Goal: Information Seeking & Learning: Learn about a topic

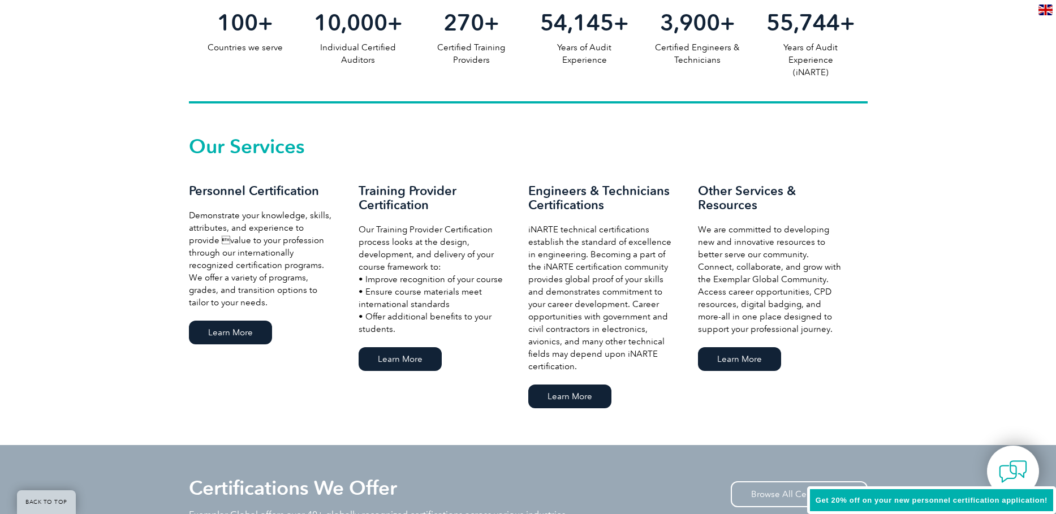
scroll to position [679, 0]
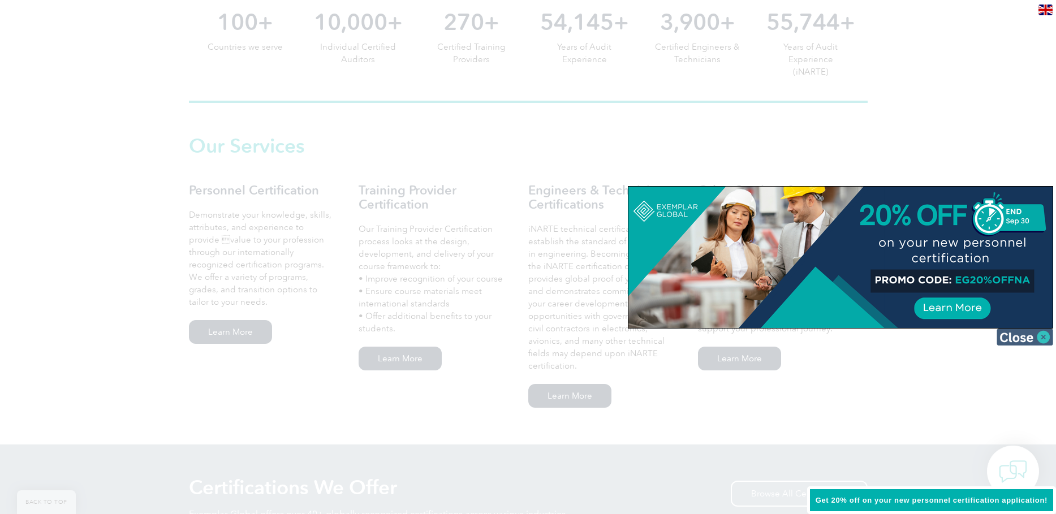
click at [1043, 338] on img at bounding box center [1024, 337] width 57 height 17
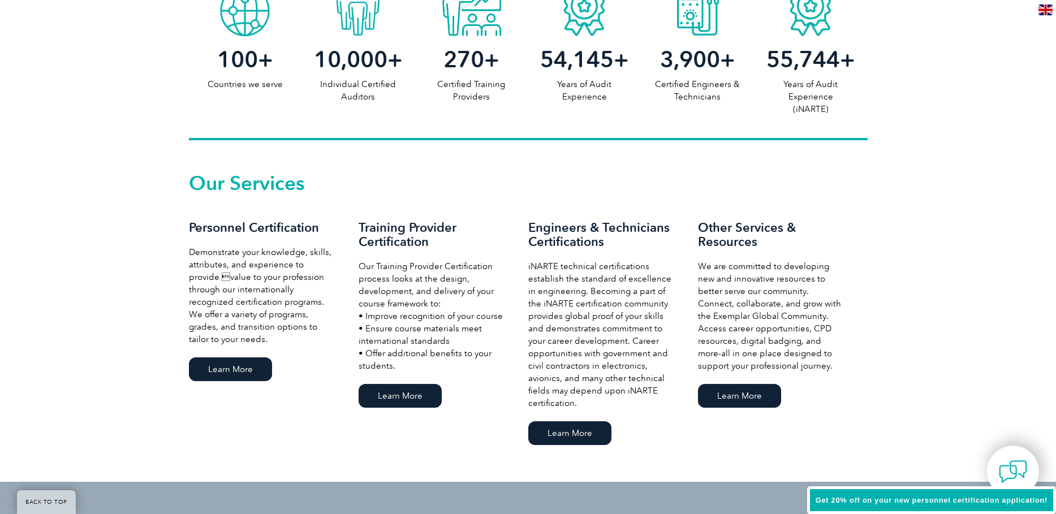
scroll to position [622, 0]
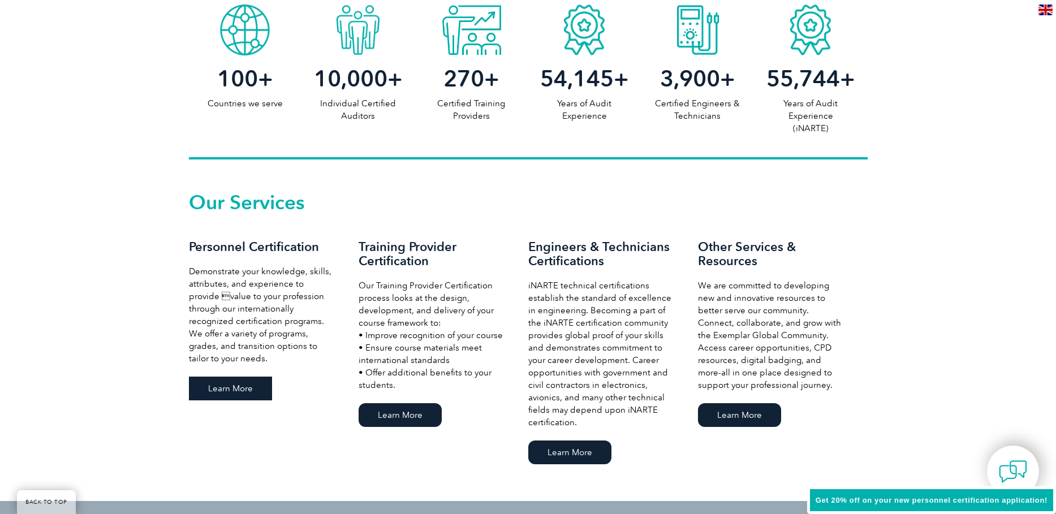
click at [213, 389] on link "Learn More" at bounding box center [230, 389] width 83 height 24
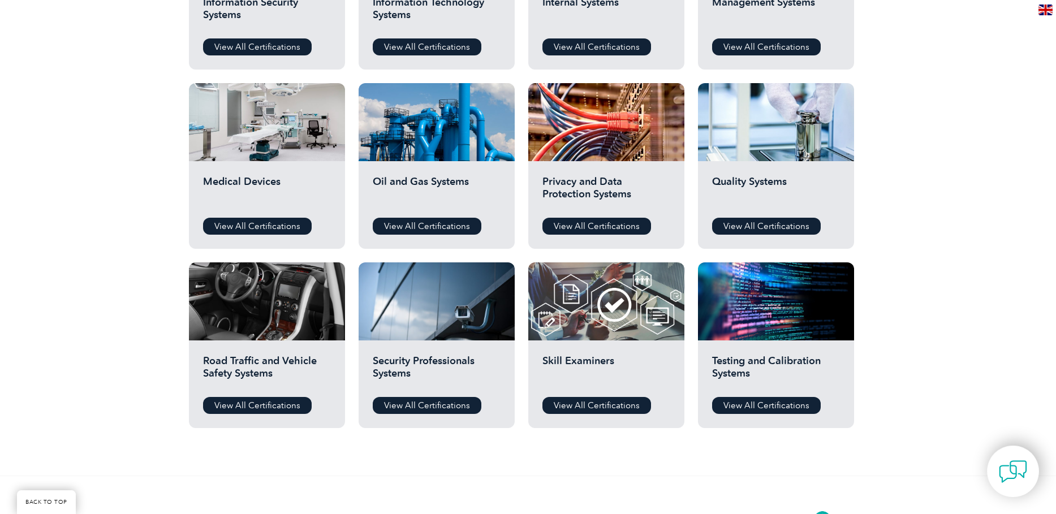
scroll to position [735, 0]
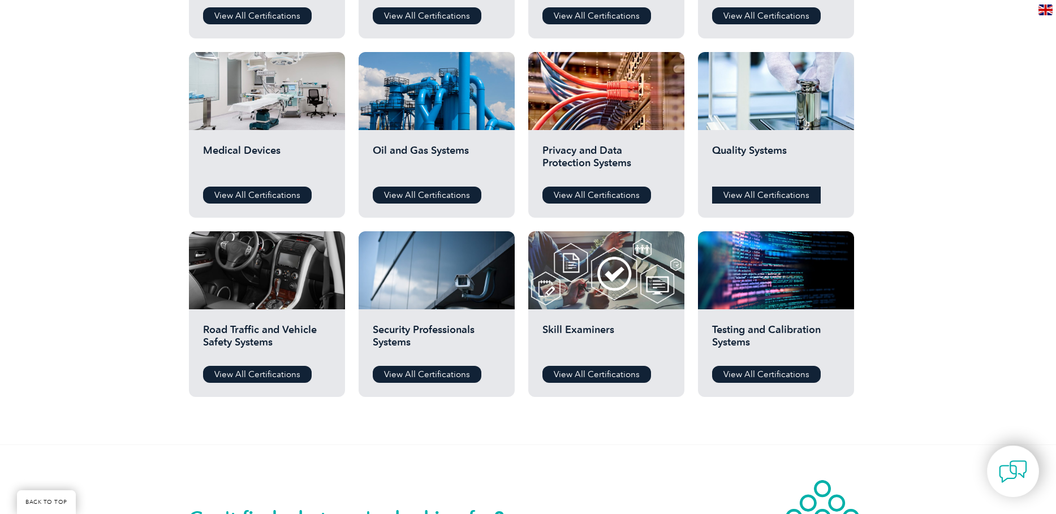
drag, startPoint x: 773, startPoint y: 196, endPoint x: 791, endPoint y: 194, distance: 18.2
click at [773, 196] on link "View All Certifications" at bounding box center [766, 195] width 109 height 17
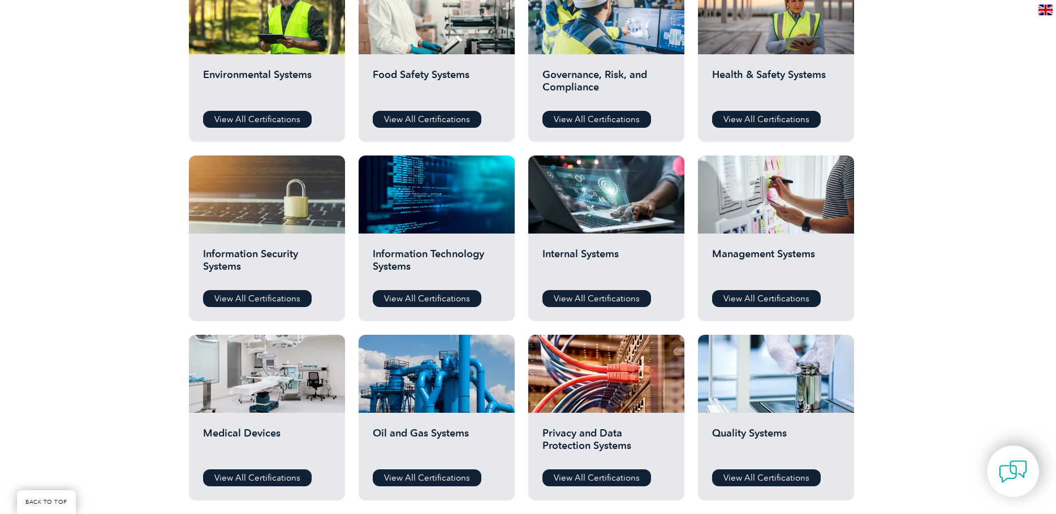
scroll to position [396, 0]
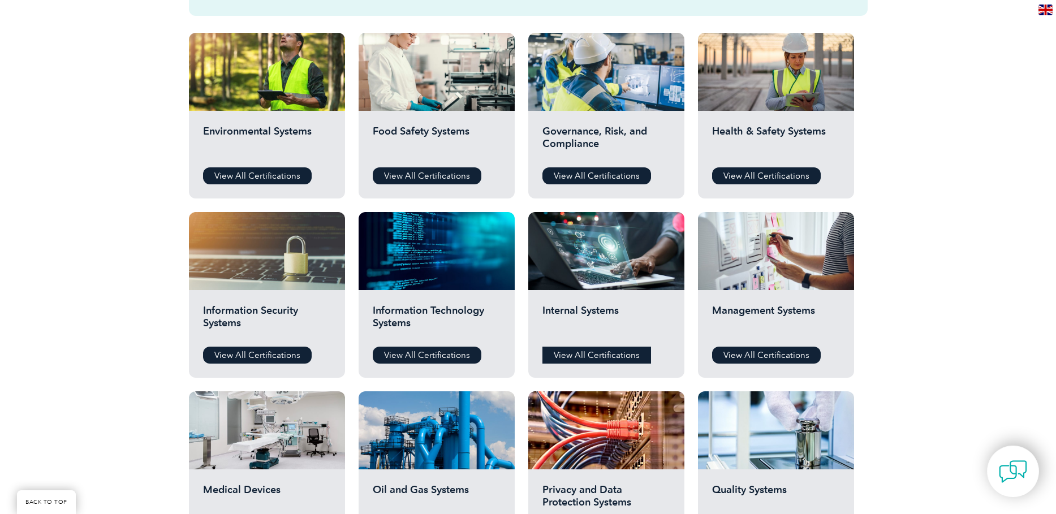
click at [615, 354] on link "View All Certifications" at bounding box center [596, 355] width 109 height 17
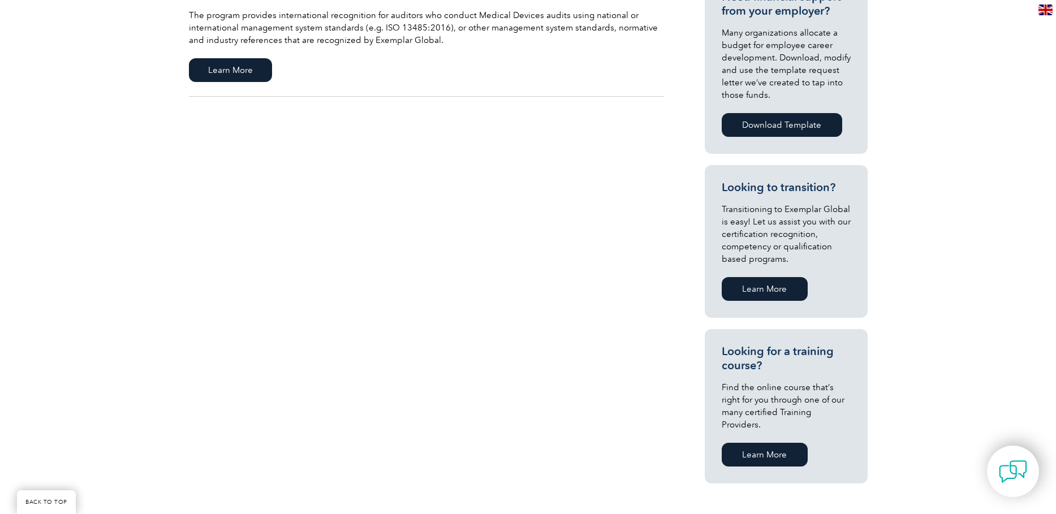
scroll to position [509, 0]
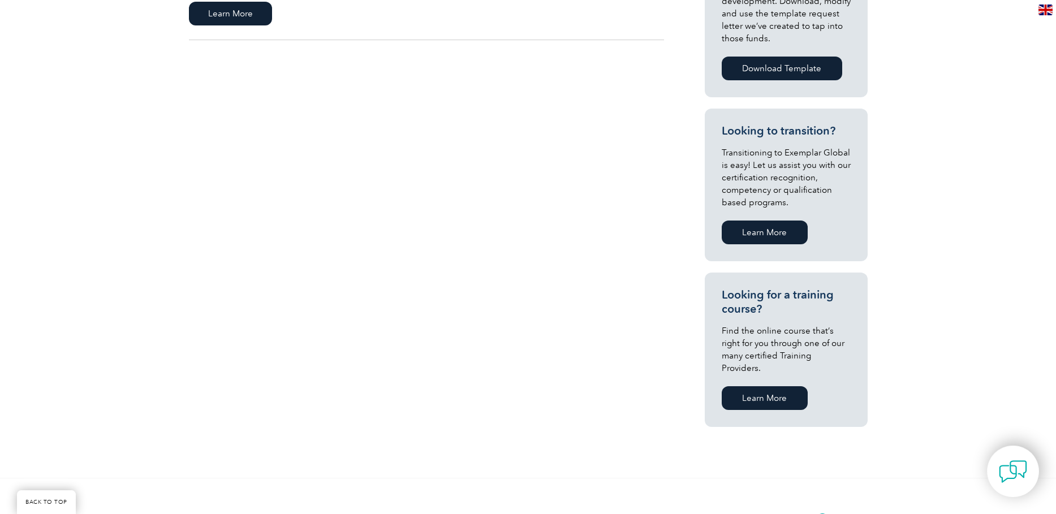
click at [767, 389] on link "Learn More" at bounding box center [765, 398] width 86 height 24
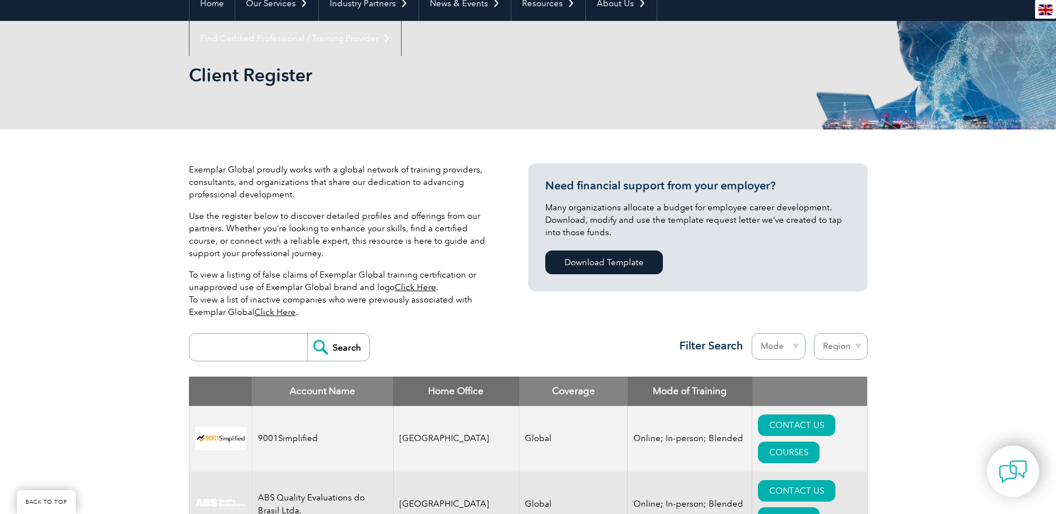
scroll to position [283, 0]
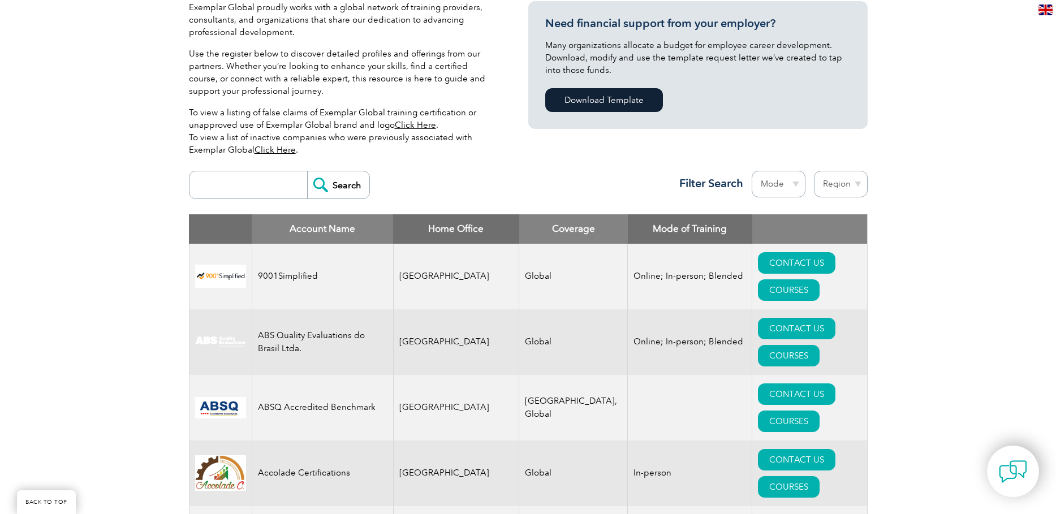
click at [795, 184] on select "Mode Online In-person Blended" at bounding box center [779, 184] width 54 height 27
click at [858, 184] on select "Region [GEOGRAPHIC_DATA] [GEOGRAPHIC_DATA] [GEOGRAPHIC_DATA] [GEOGRAPHIC_DATA] …" at bounding box center [841, 184] width 54 height 27
select select "[GEOGRAPHIC_DATA]"
click at [814, 171] on select "Region [GEOGRAPHIC_DATA] [GEOGRAPHIC_DATA] [GEOGRAPHIC_DATA] [GEOGRAPHIC_DATA] …" at bounding box center [841, 184] width 54 height 27
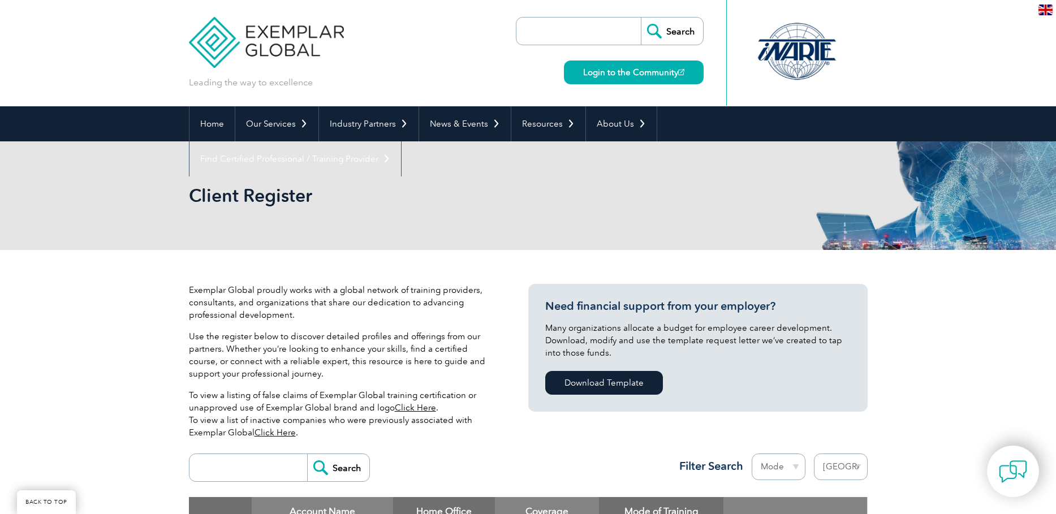
select select "[GEOGRAPHIC_DATA]"
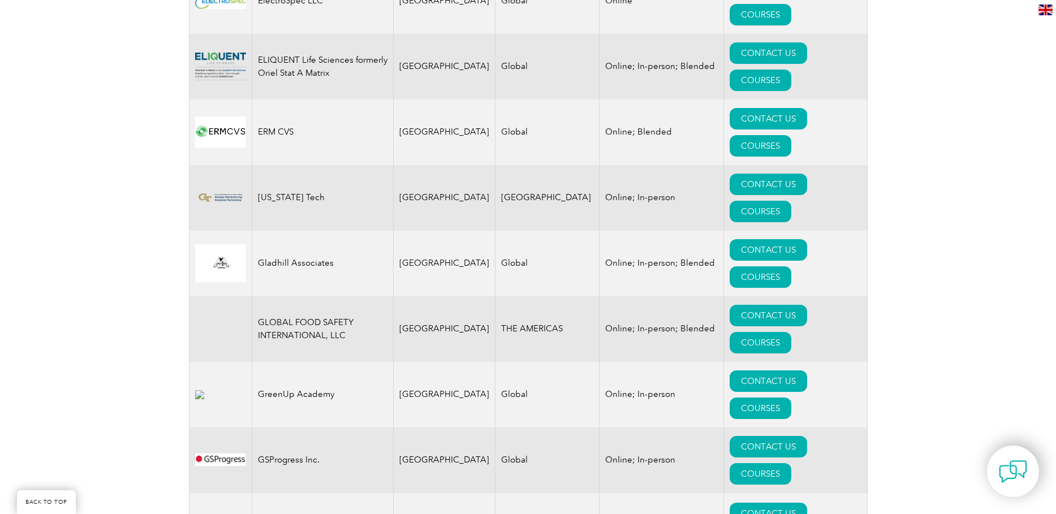
scroll to position [1289, 0]
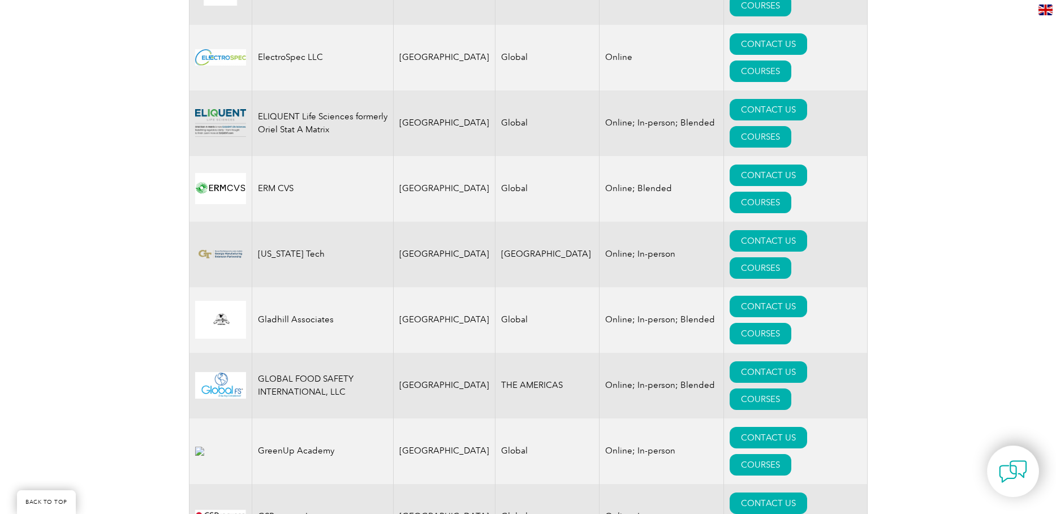
drag, startPoint x: 289, startPoint y: 241, endPoint x: 314, endPoint y: 240, distance: 25.5
drag, startPoint x: 316, startPoint y: 239, endPoint x: 256, endPoint y: 241, distance: 59.4
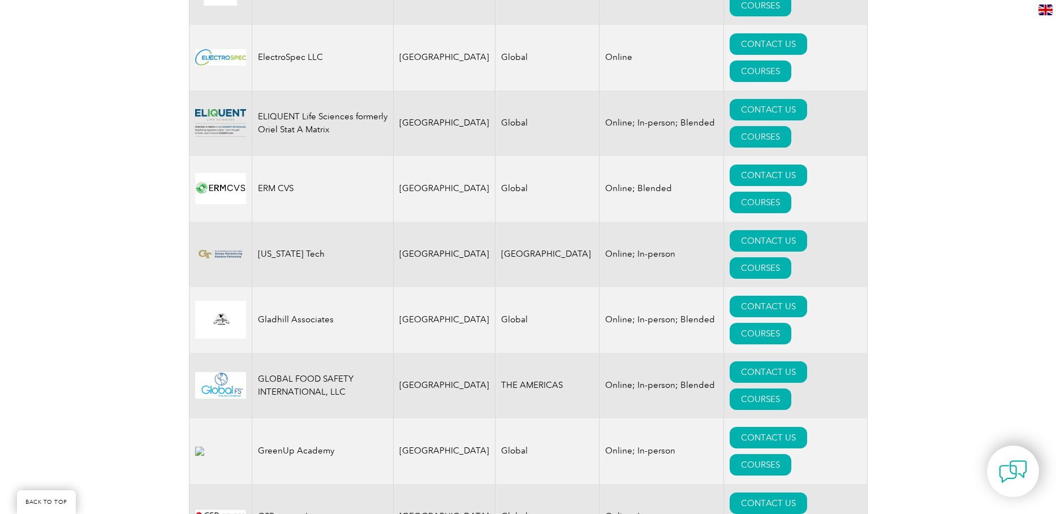
drag, startPoint x: 256, startPoint y: 241, endPoint x: 258, endPoint y: 282, distance: 40.8
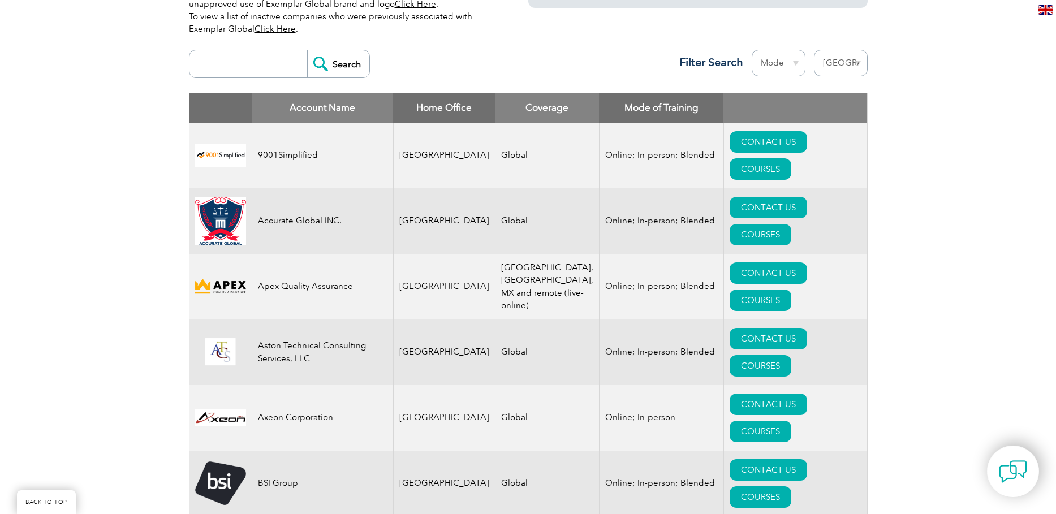
scroll to position [384, 0]
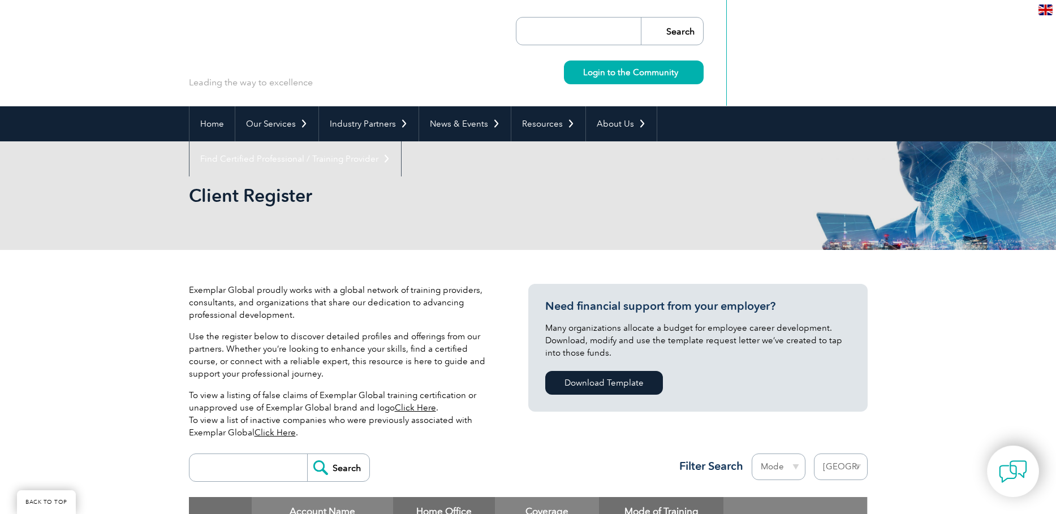
select select "[GEOGRAPHIC_DATA]"
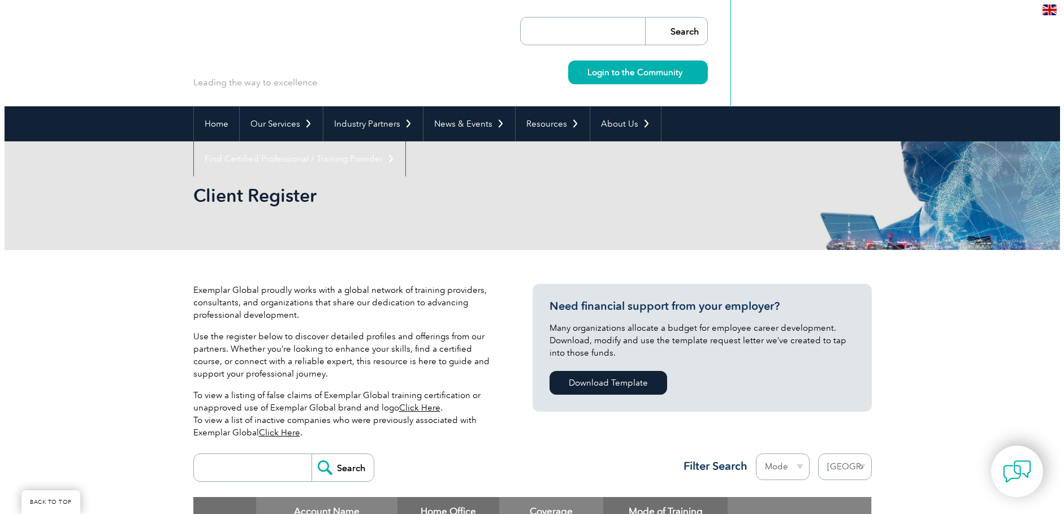
scroll to position [384, 0]
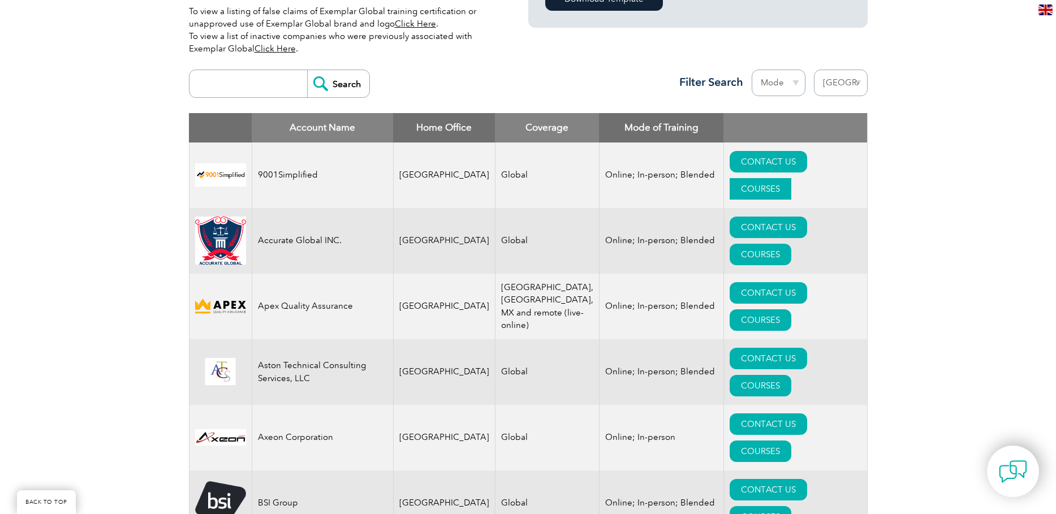
click at [791, 178] on link "COURSES" at bounding box center [761, 188] width 62 height 21
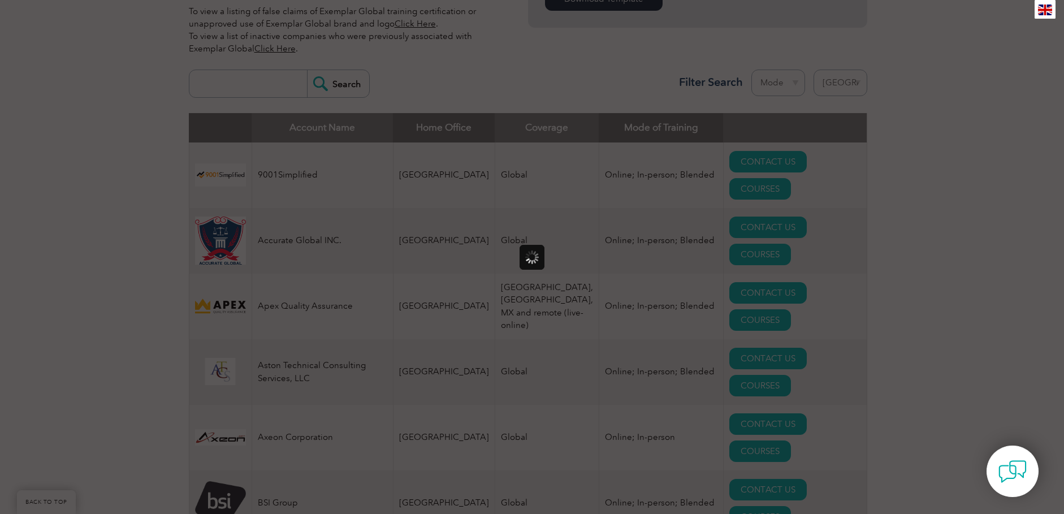
scroll to position [0, 0]
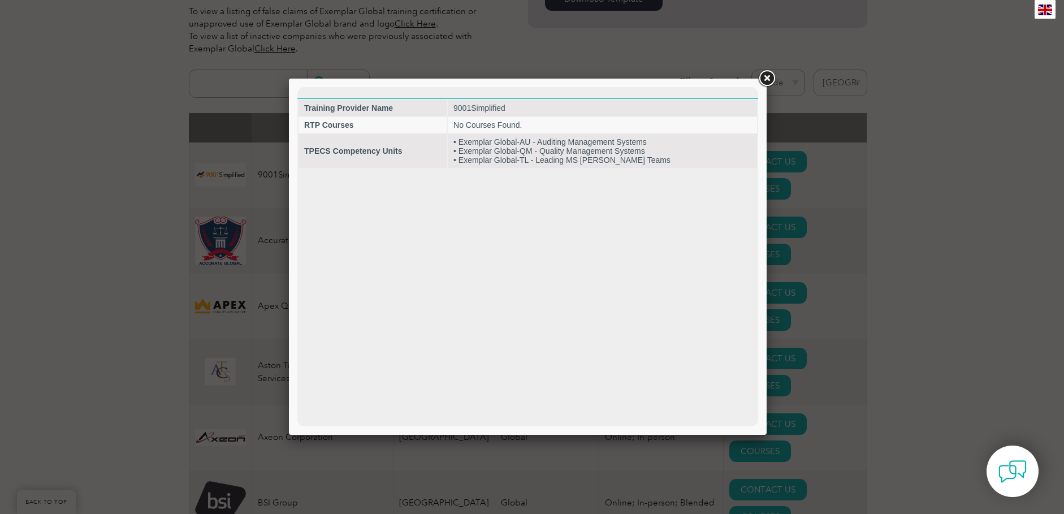
click at [767, 77] on link at bounding box center [767, 78] width 20 height 20
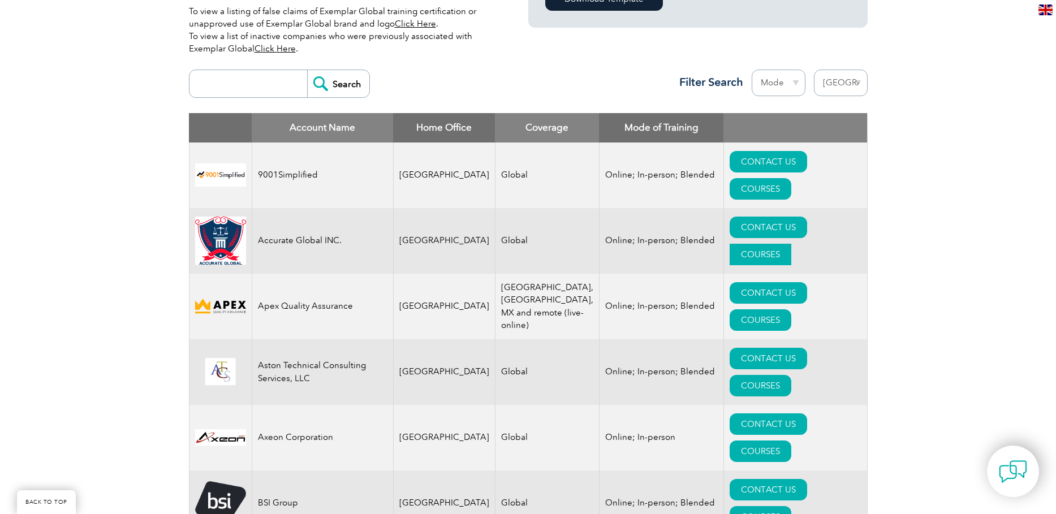
click at [791, 244] on link "COURSES" at bounding box center [761, 254] width 62 height 21
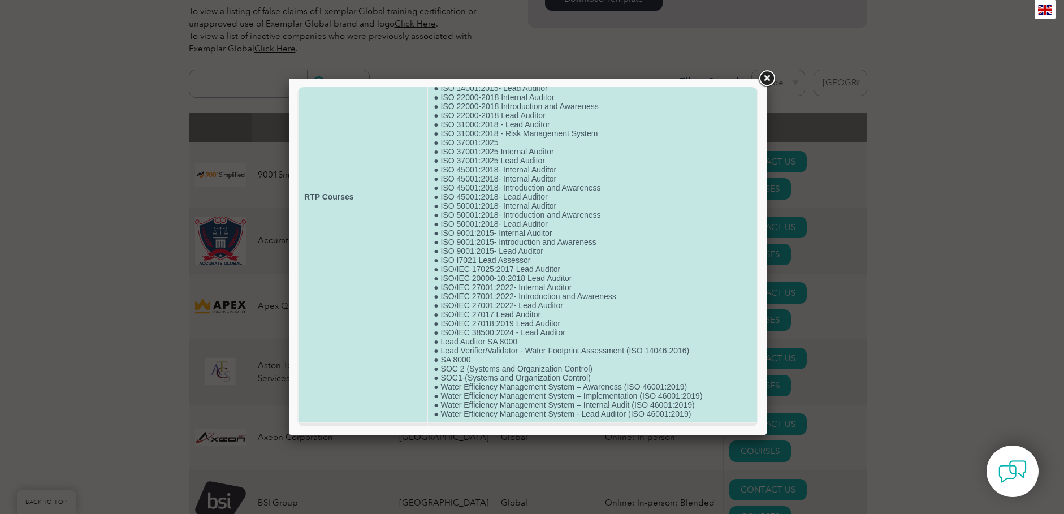
scroll to position [159, 0]
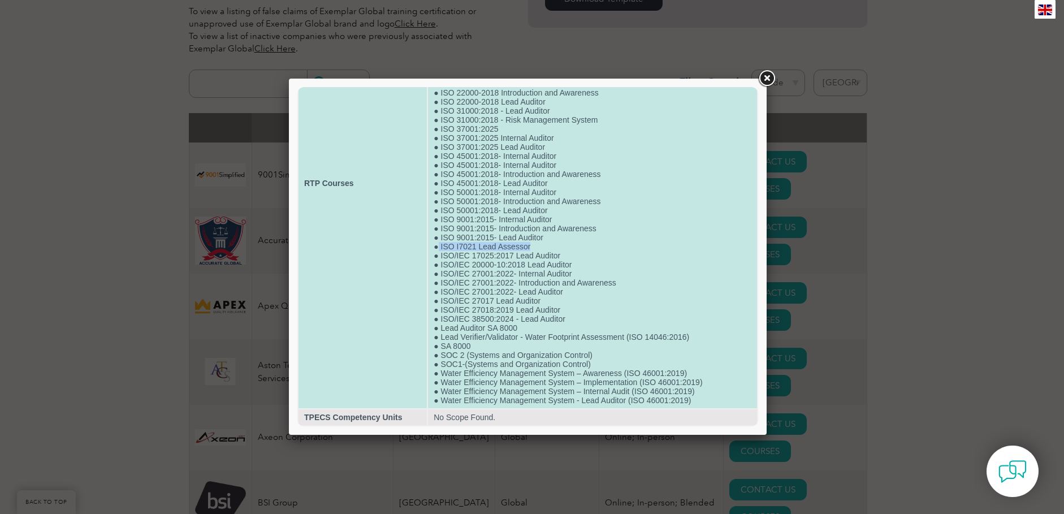
drag, startPoint x: 436, startPoint y: 247, endPoint x: 553, endPoint y: 245, distance: 116.5
click at [553, 245] on td "● Carbon Footprint Assessment for Organization (ISO 14064-1:2018) ● Carbon Foot…" at bounding box center [592, 183] width 329 height 450
drag, startPoint x: 553, startPoint y: 245, endPoint x: 519, endPoint y: 247, distance: 34.0
click at [518, 246] on td "● Carbon Footprint Assessment for Organization (ISO 14064-1:2018) ● Carbon Foot…" at bounding box center [592, 183] width 329 height 450
click at [531, 247] on td "● Carbon Footprint Assessment for Organization (ISO 14064-1:2018) ● Carbon Foot…" at bounding box center [592, 183] width 329 height 450
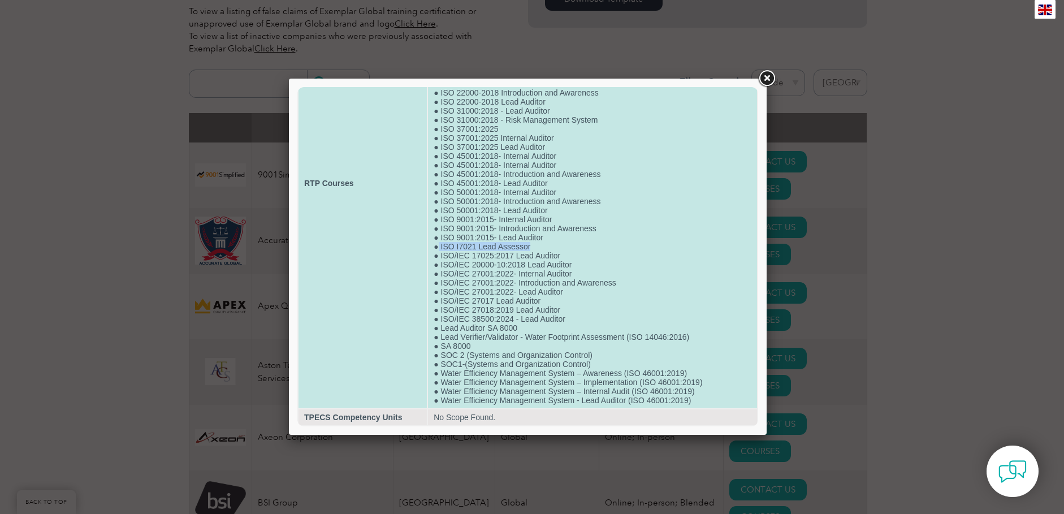
click at [524, 247] on td "● Carbon Footprint Assessment for Organization (ISO 14064-1:2018) ● Carbon Foot…" at bounding box center [592, 183] width 329 height 450
click at [530, 247] on td "● Carbon Footprint Assessment for Organization (ISO 14064-1:2018) ● Carbon Foot…" at bounding box center [592, 183] width 329 height 450
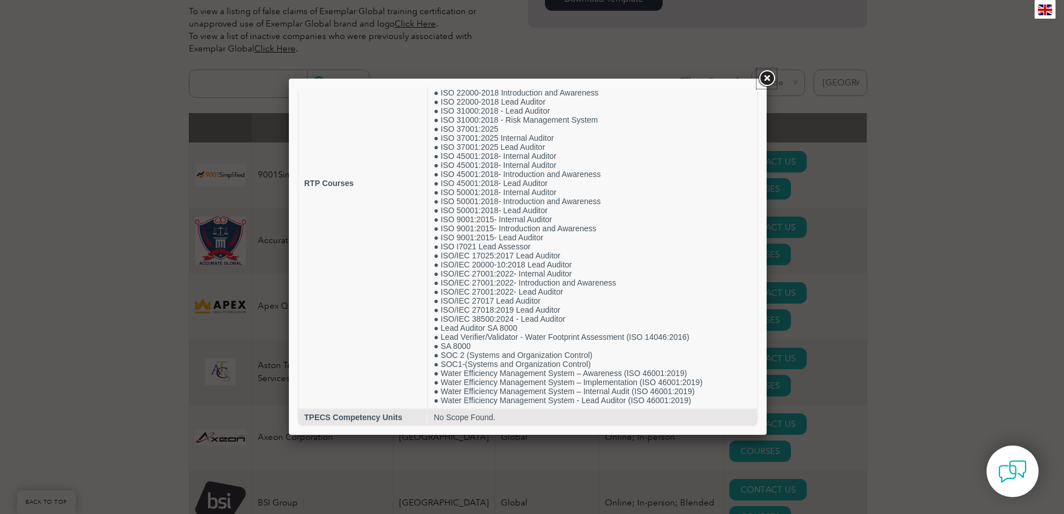
drag, startPoint x: 768, startPoint y: 79, endPoint x: 778, endPoint y: 80, distance: 9.8
click at [768, 79] on link at bounding box center [767, 78] width 20 height 20
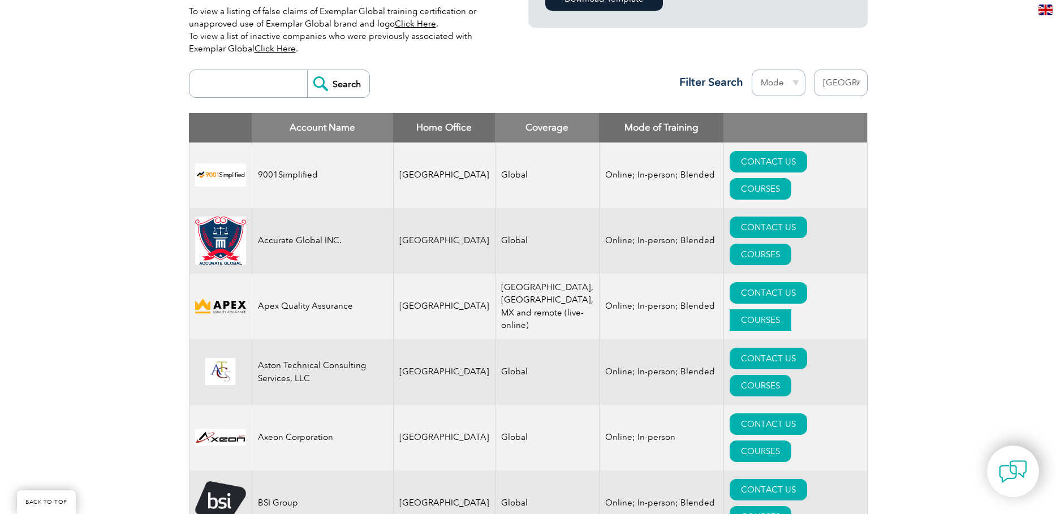
click at [791, 309] on link "COURSES" at bounding box center [761, 319] width 62 height 21
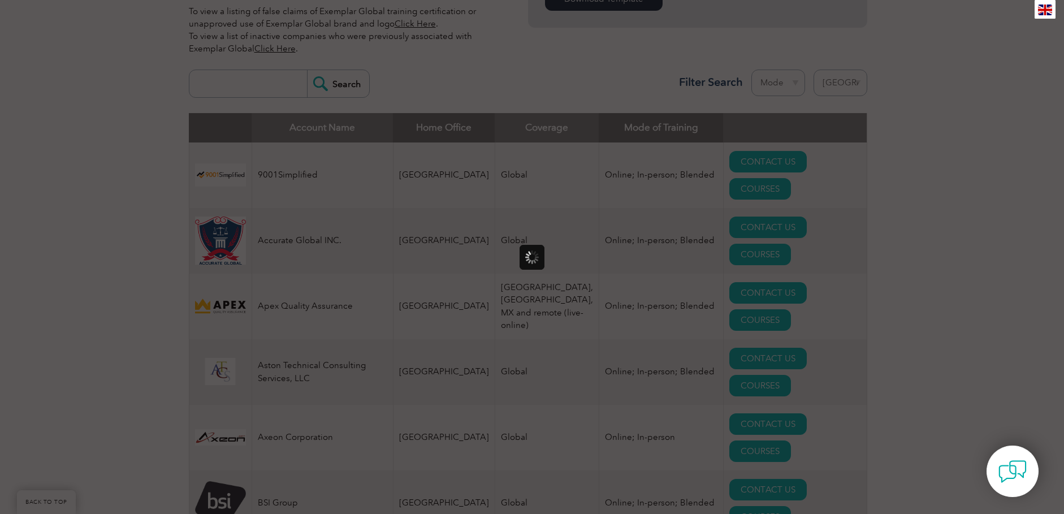
scroll to position [0, 0]
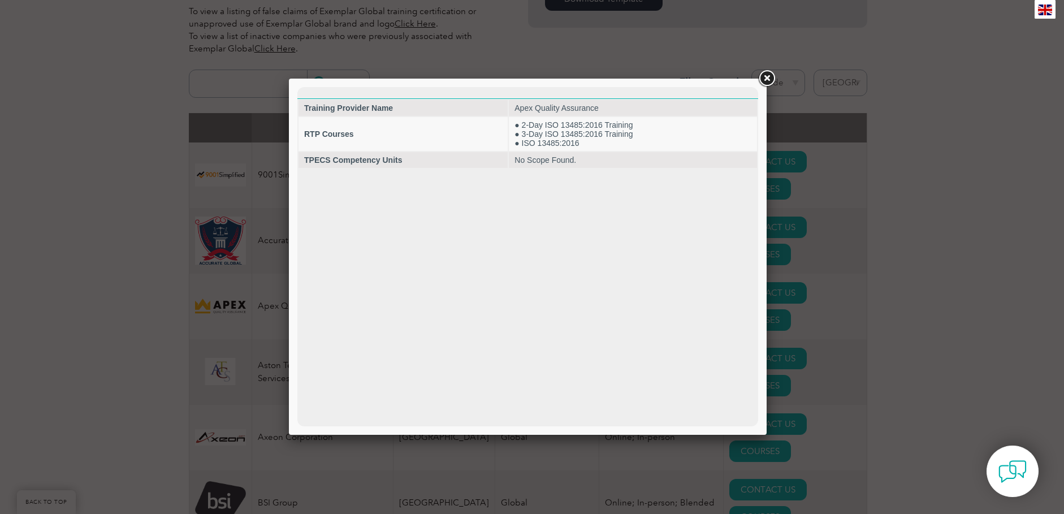
click at [766, 74] on link at bounding box center [767, 78] width 20 height 20
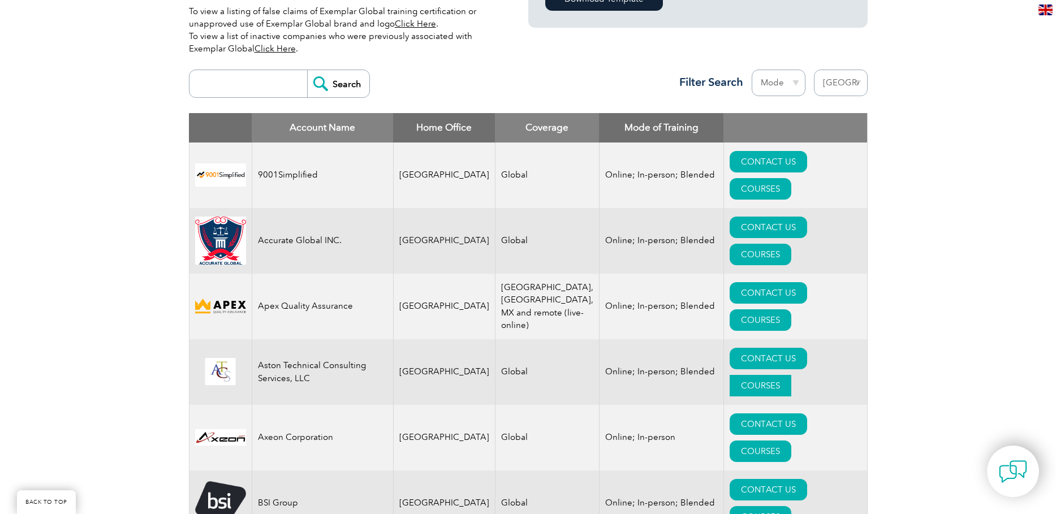
click at [791, 375] on link "COURSES" at bounding box center [761, 385] width 62 height 21
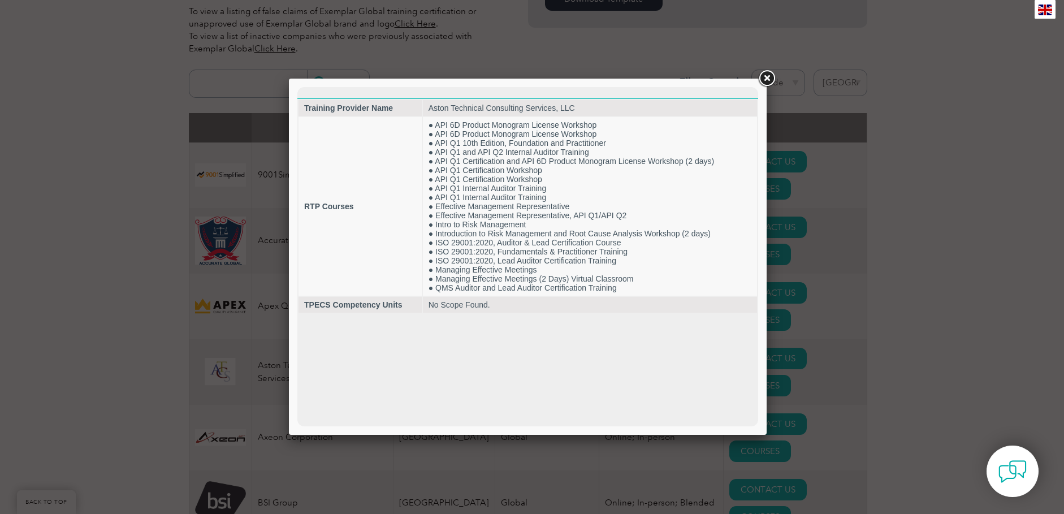
click at [765, 80] on link at bounding box center [767, 78] width 20 height 20
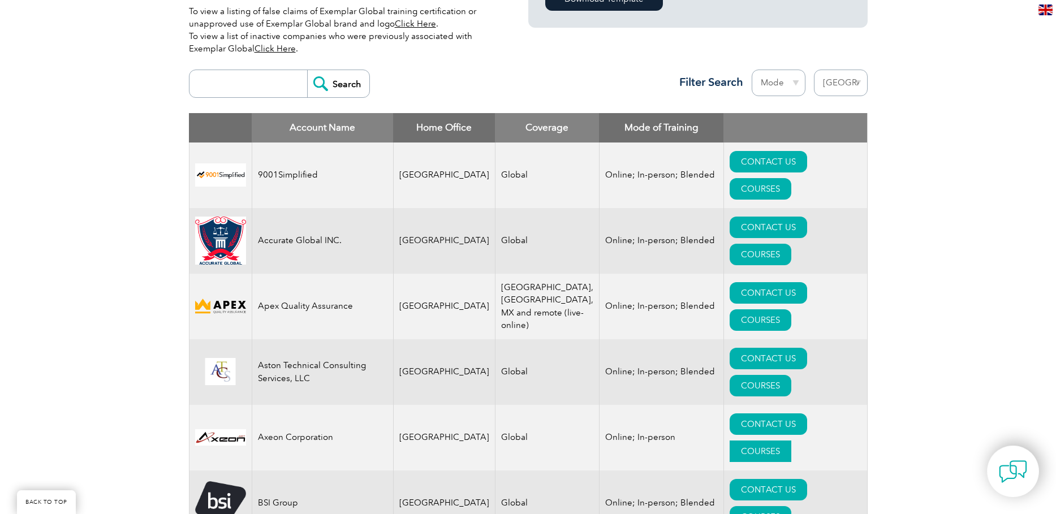
click at [791, 441] on link "COURSES" at bounding box center [761, 451] width 62 height 21
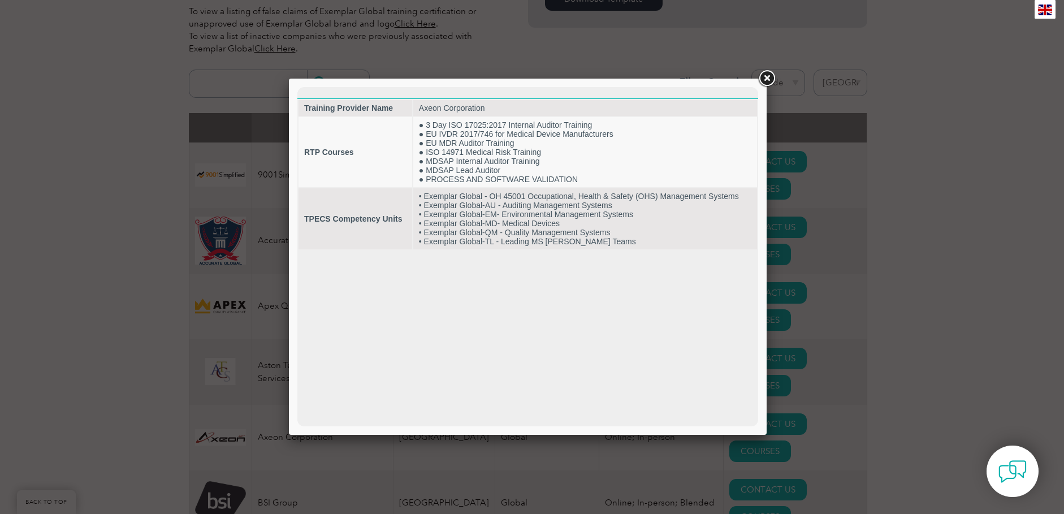
click at [767, 78] on link at bounding box center [767, 78] width 20 height 20
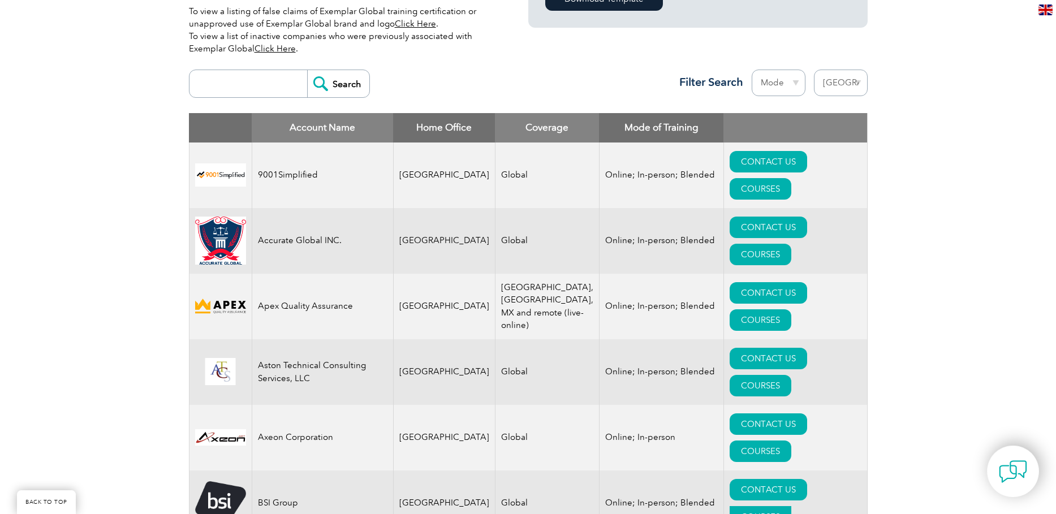
click at [791, 506] on link "COURSES" at bounding box center [761, 516] width 62 height 21
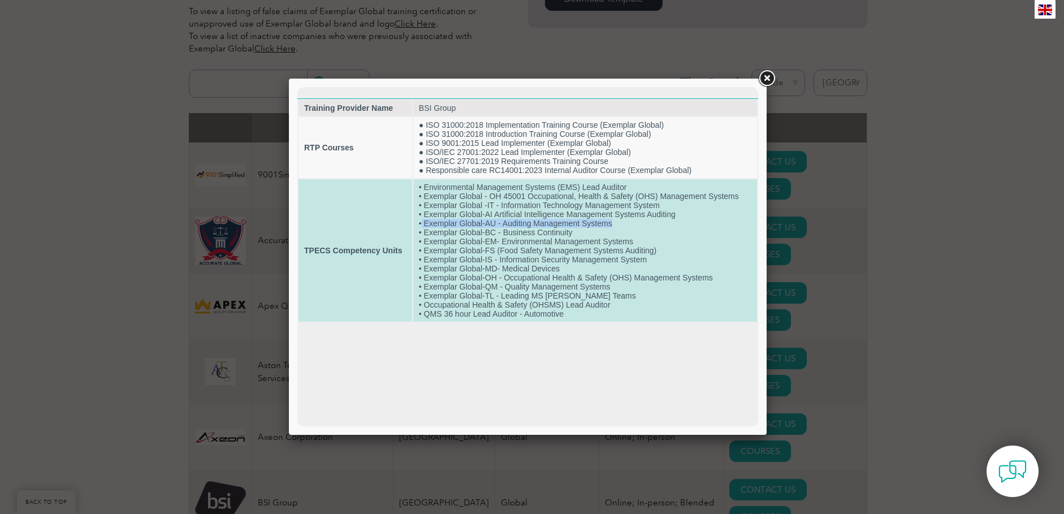
drag, startPoint x: 611, startPoint y: 226, endPoint x: 421, endPoint y: 227, distance: 190.6
click at [421, 227] on td "• Environmental Management Systems (EMS) Lead Auditor • Exemplar Global - OH 45…" at bounding box center [585, 250] width 344 height 143
click at [522, 259] on td "• Environmental Management Systems (EMS) Lead Auditor • Exemplar Global - OH 45…" at bounding box center [585, 250] width 344 height 143
drag, startPoint x: 592, startPoint y: 296, endPoint x: 424, endPoint y: 299, distance: 167.4
click at [424, 299] on td "• Environmental Management Systems (EMS) Lead Auditor • Exemplar Global - OH 45…" at bounding box center [585, 250] width 344 height 143
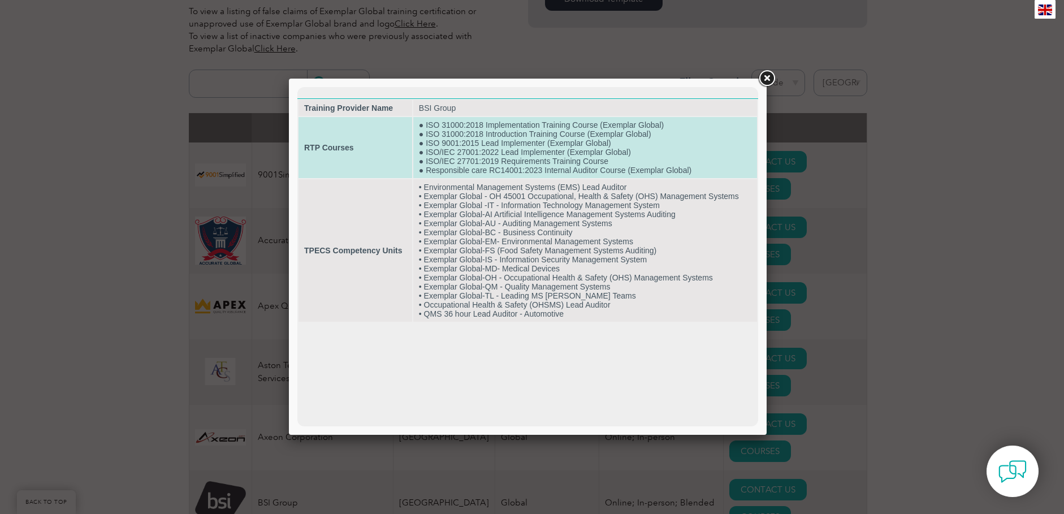
click at [606, 170] on td "● ISO 31000:2018 Implementation Training Course (Exemplar Global) ● ISO 31000:2…" at bounding box center [585, 147] width 344 height 61
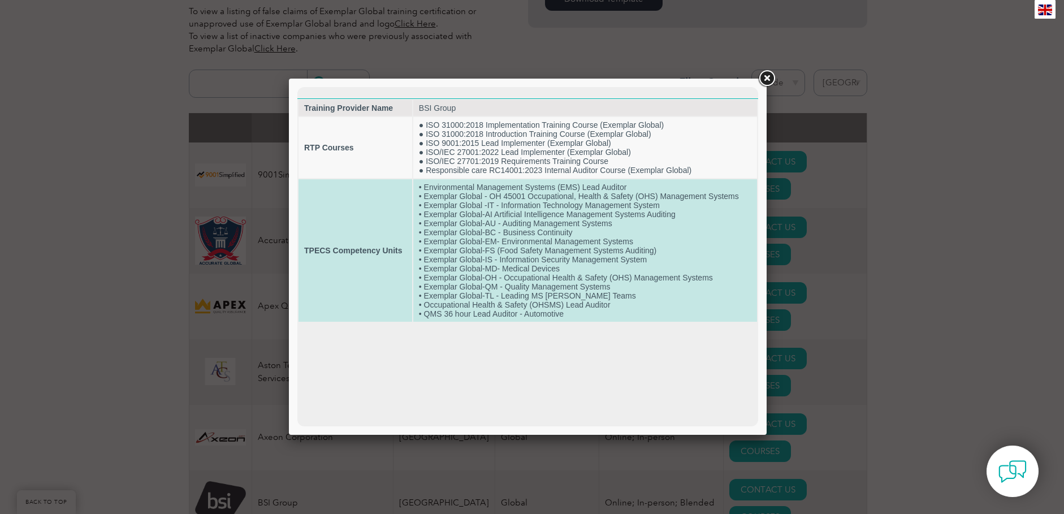
click at [585, 295] on td "• Environmental Management Systems (EMS) Lead Auditor • Exemplar Global - OH 45…" at bounding box center [585, 250] width 344 height 143
click at [602, 308] on td "• Environmental Management Systems (EMS) Lead Auditor • Exemplar Global - OH 45…" at bounding box center [585, 250] width 344 height 143
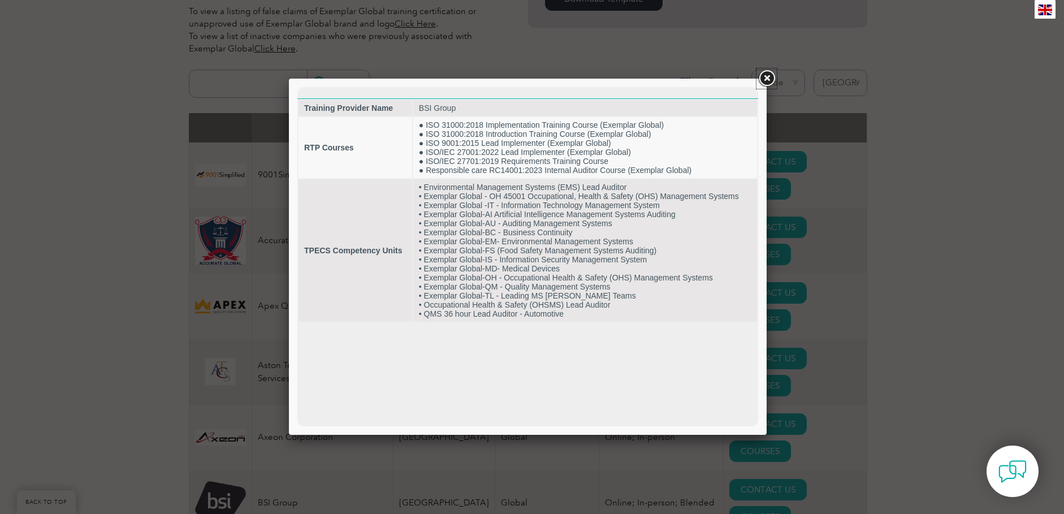
click at [767, 76] on link at bounding box center [767, 78] width 20 height 20
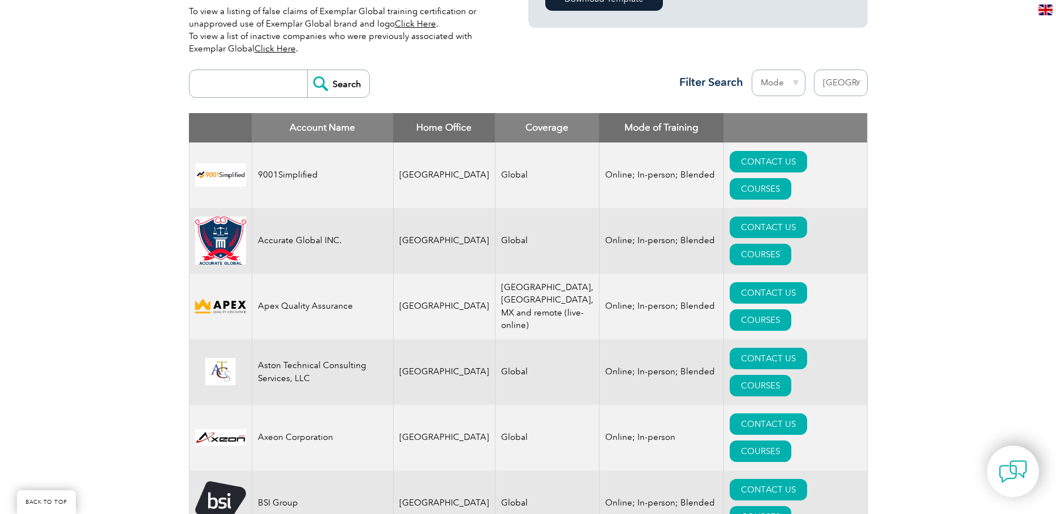
click at [243, 88] on input "search" at bounding box center [251, 83] width 112 height 27
type input "l"
type input "as9110"
click at [336, 83] on input "Search" at bounding box center [338, 83] width 62 height 27
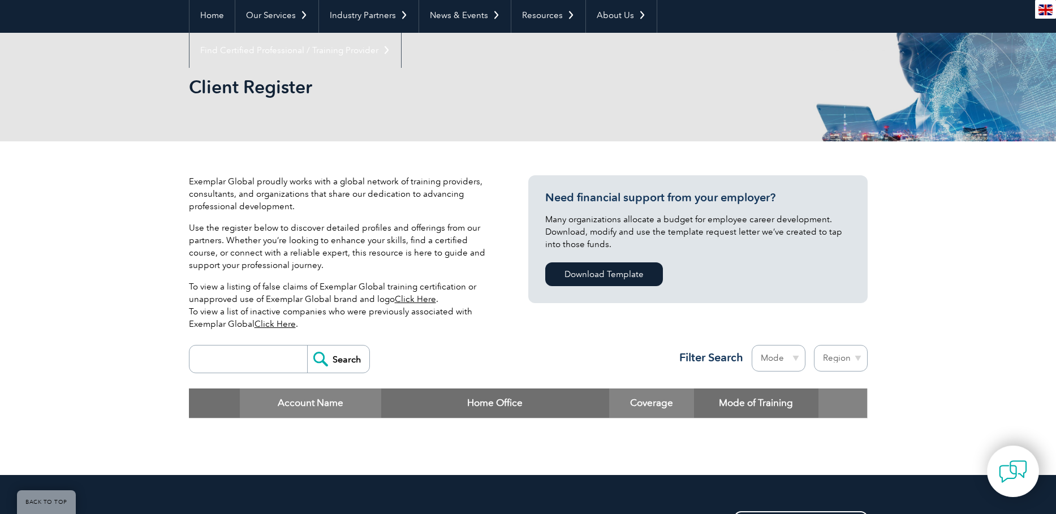
scroll to position [226, 0]
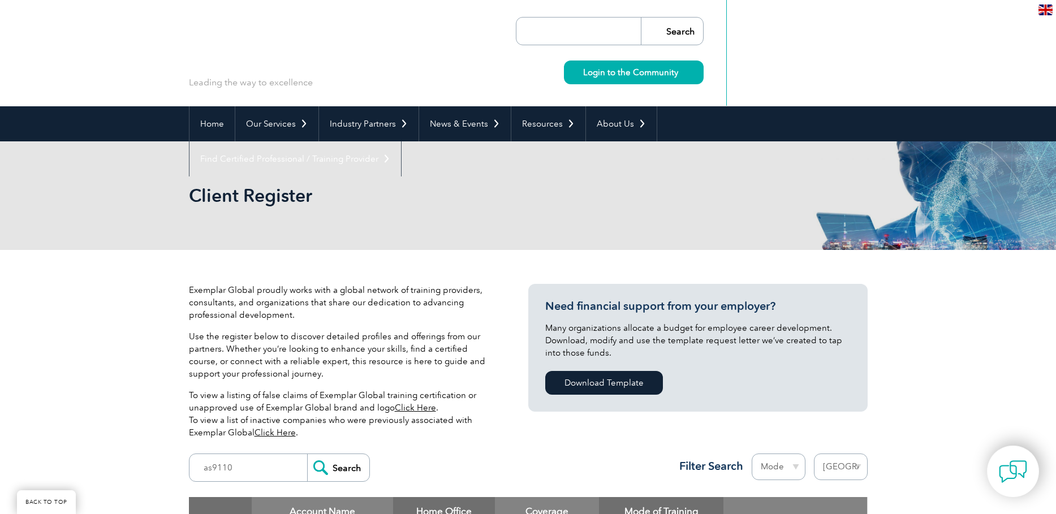
select select "[GEOGRAPHIC_DATA]"
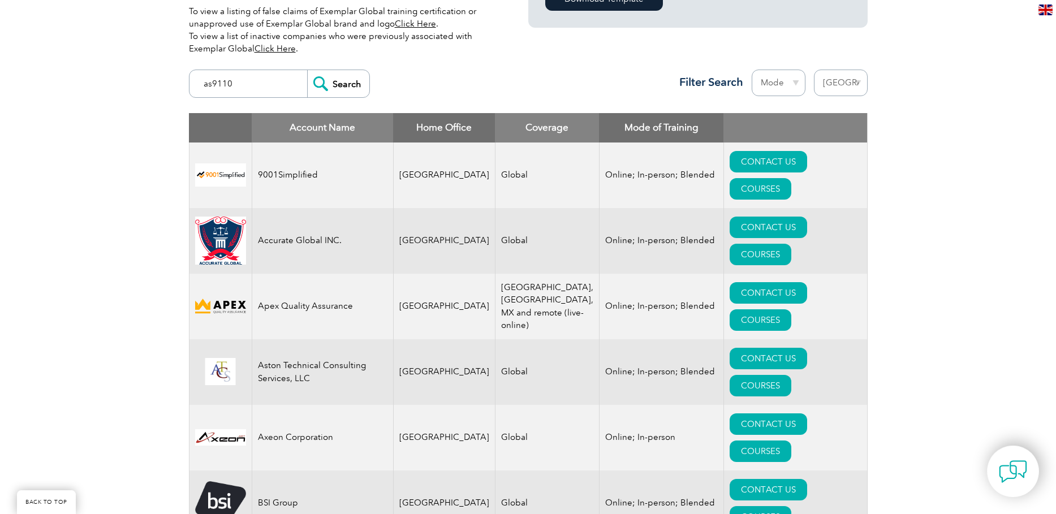
drag, startPoint x: 245, startPoint y: 83, endPoint x: 180, endPoint y: 81, distance: 65.0
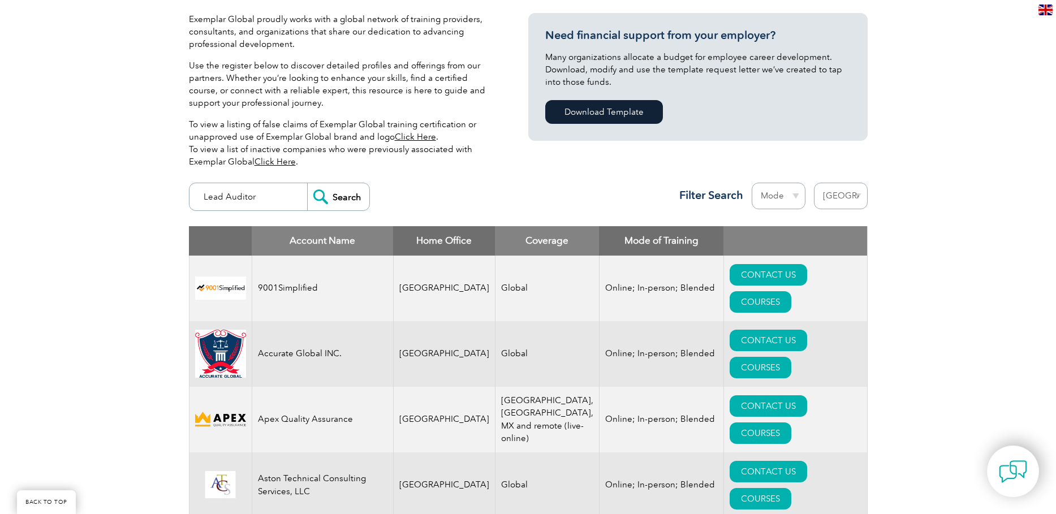
type input "Lead Auditor"
click at [307, 183] on input "Search" at bounding box center [338, 196] width 62 height 27
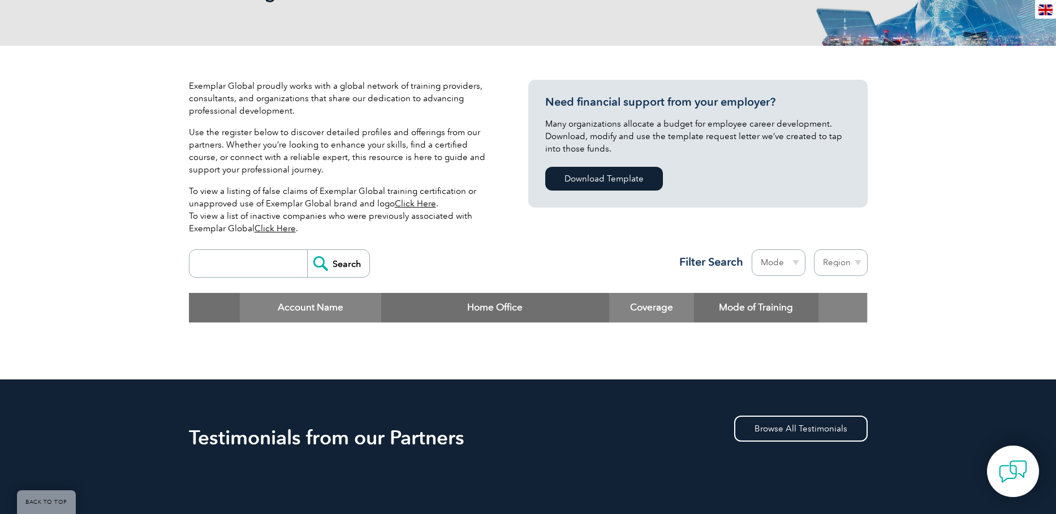
scroll to position [113, 0]
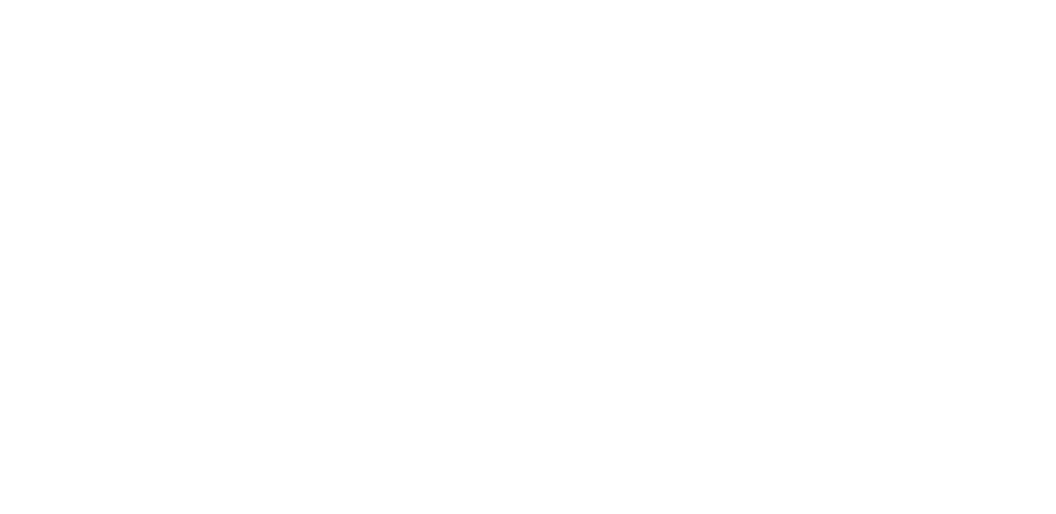
select select "[GEOGRAPHIC_DATA]"
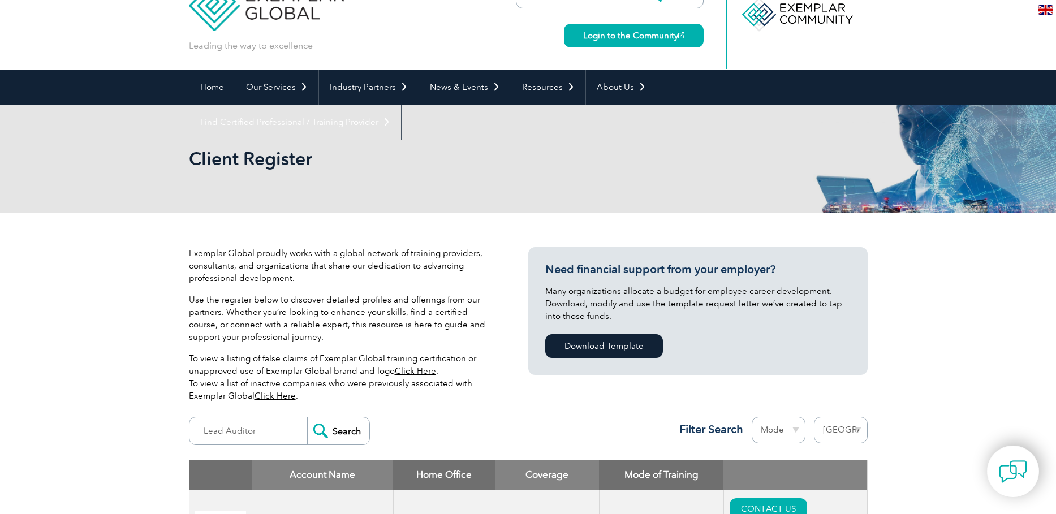
scroll to position [57, 0]
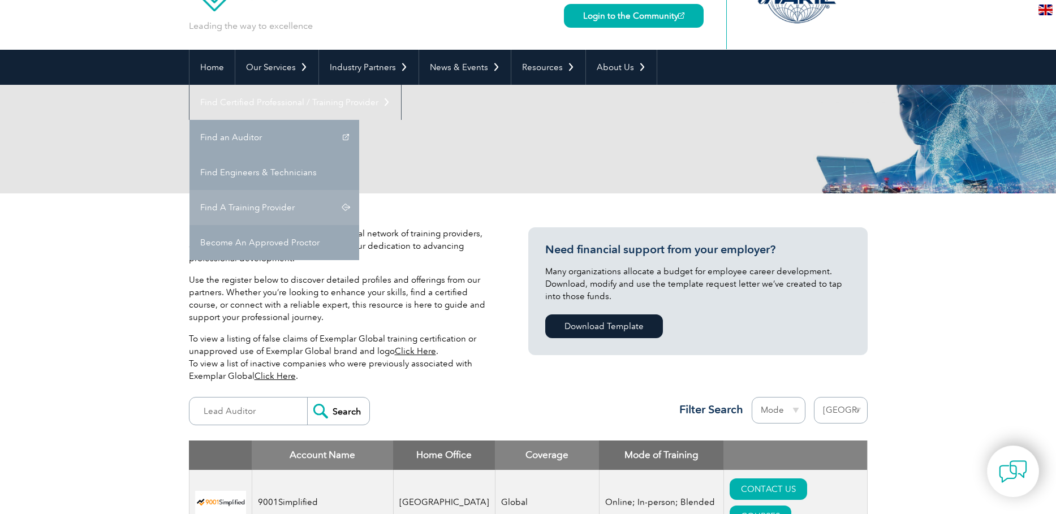
click at [359, 190] on link "Find A Training Provider" at bounding box center [274, 207] width 170 height 35
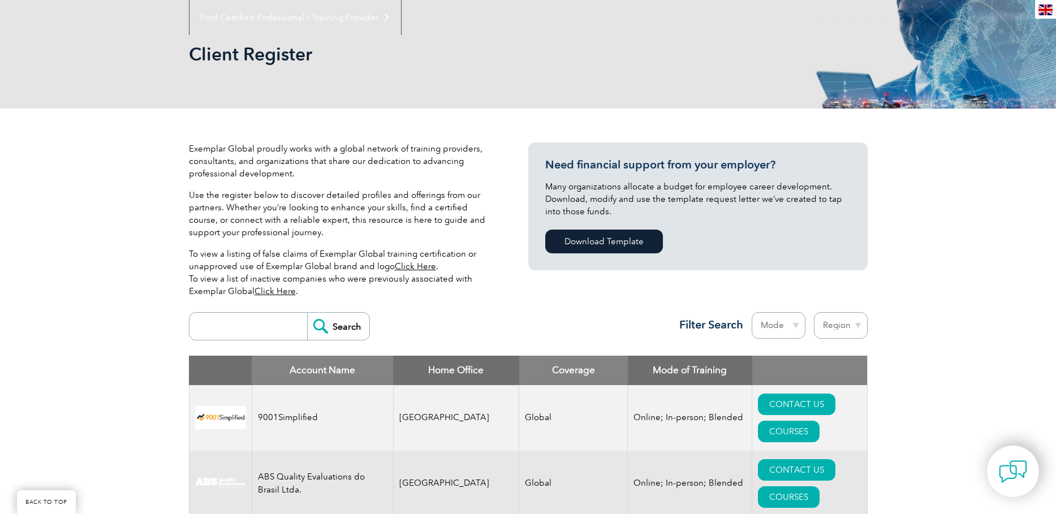
scroll to position [113, 0]
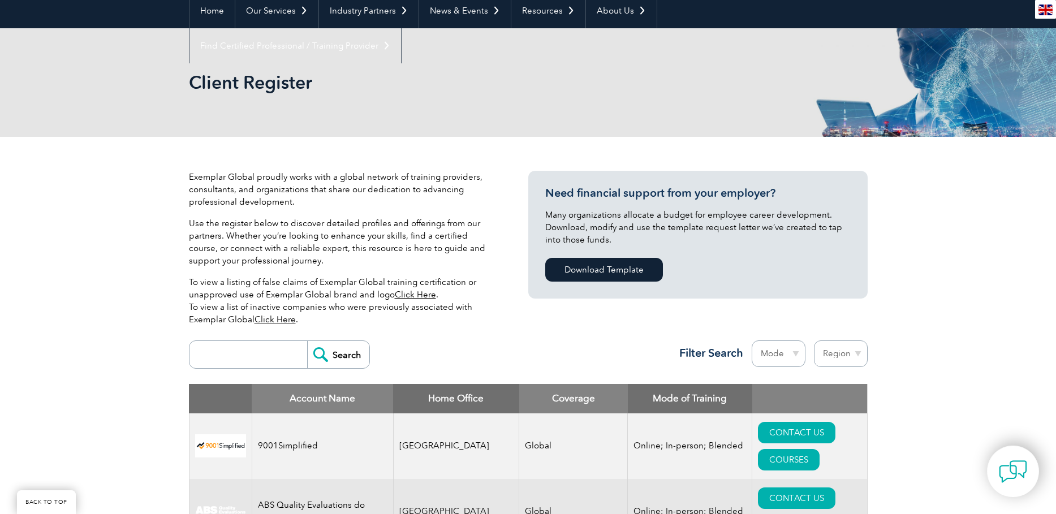
click at [855, 355] on select "Region [GEOGRAPHIC_DATA] [GEOGRAPHIC_DATA] [GEOGRAPHIC_DATA] [GEOGRAPHIC_DATA] …" at bounding box center [841, 353] width 54 height 27
select select "[GEOGRAPHIC_DATA]"
click at [814, 340] on select "Region [GEOGRAPHIC_DATA] [GEOGRAPHIC_DATA] [GEOGRAPHIC_DATA] [GEOGRAPHIC_DATA] …" at bounding box center [841, 353] width 54 height 27
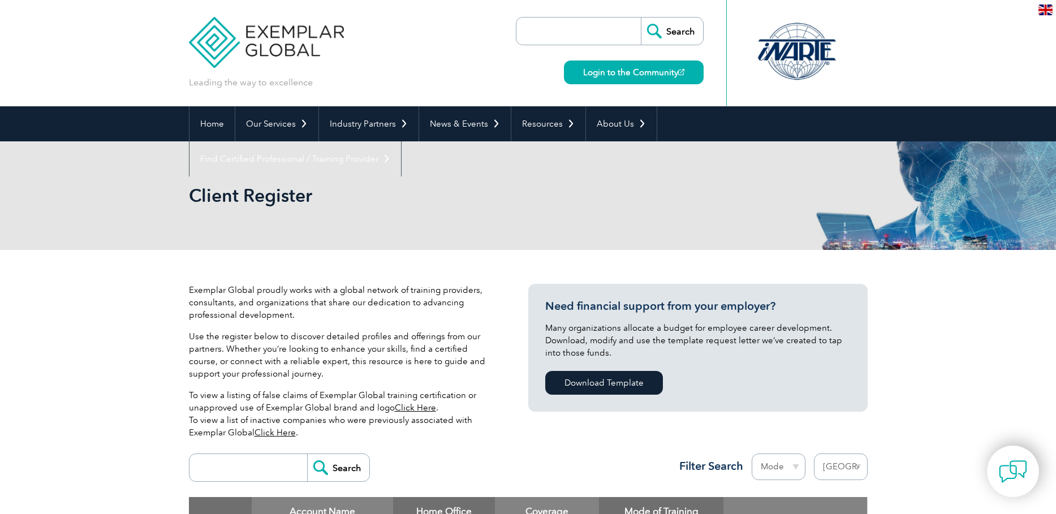
select select "[GEOGRAPHIC_DATA]"
click at [795, 467] on select "Mode Online In-person Blended" at bounding box center [779, 467] width 54 height 27
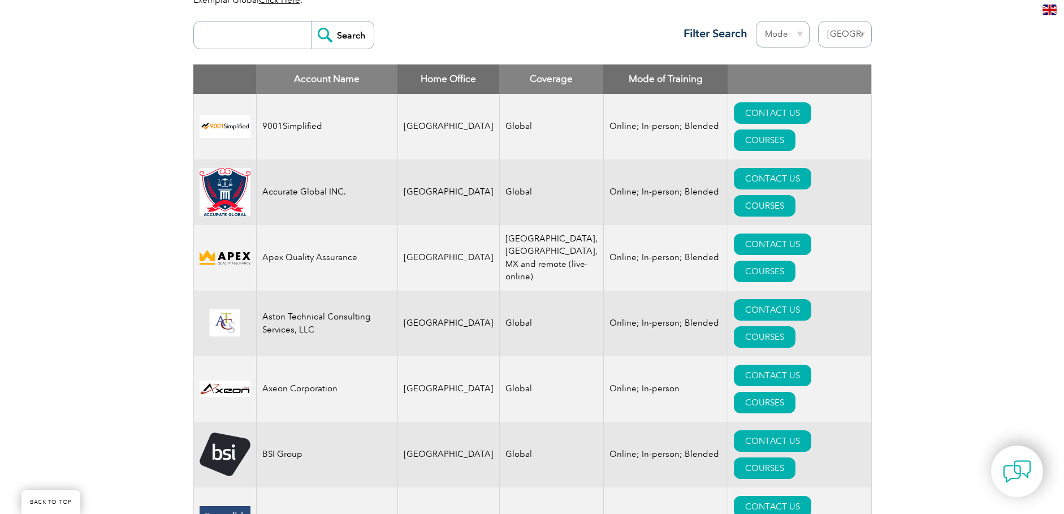
scroll to position [509, 0]
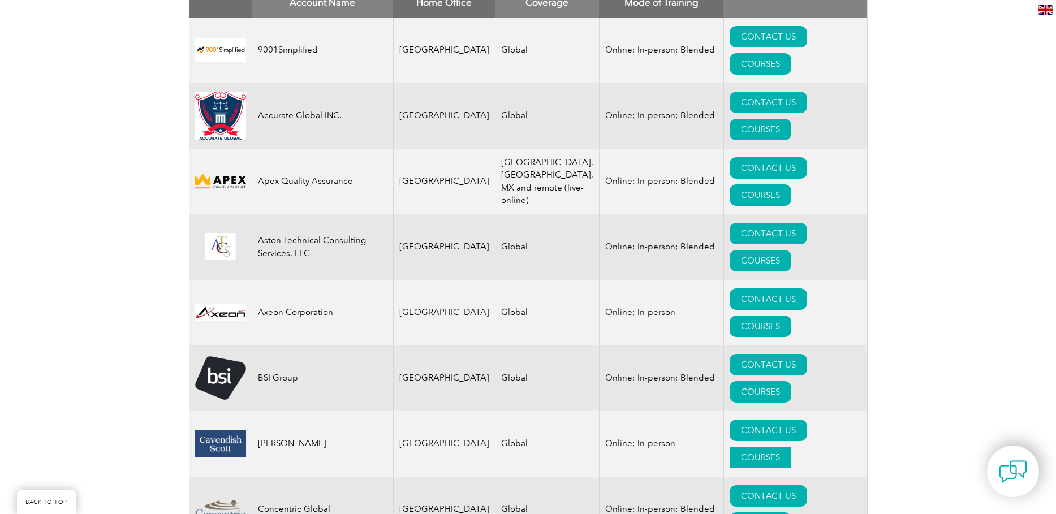
click at [791, 447] on link "COURSES" at bounding box center [761, 457] width 62 height 21
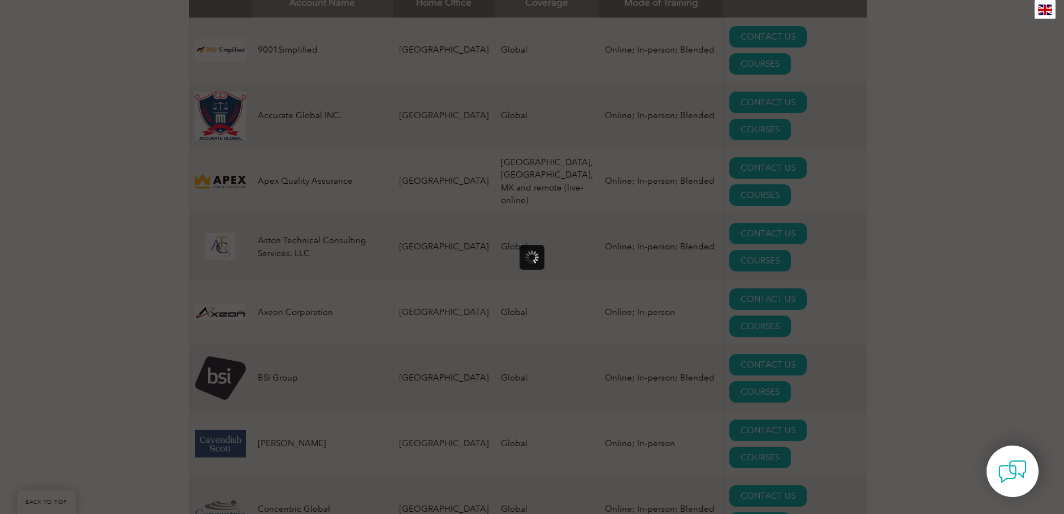
scroll to position [0, 0]
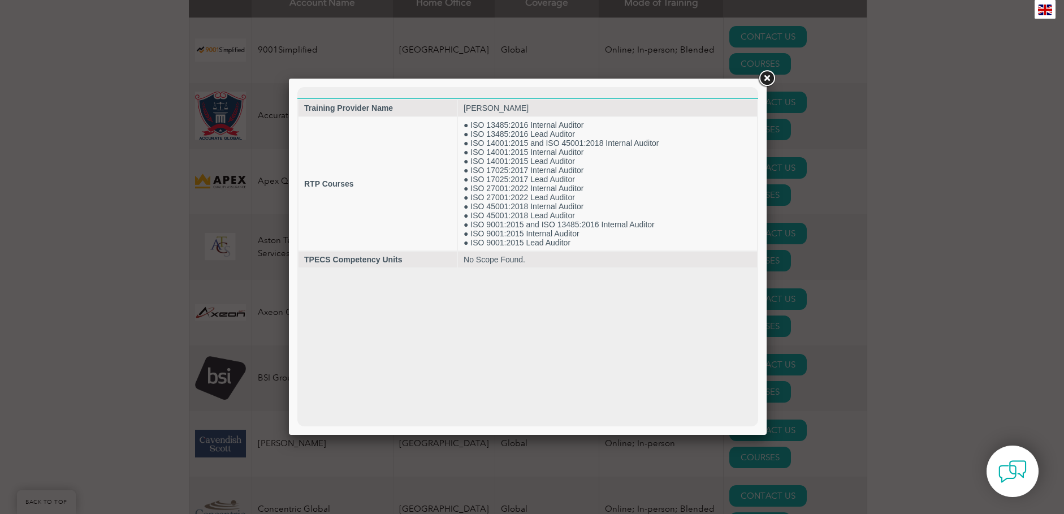
click at [769, 78] on link at bounding box center [767, 78] width 20 height 20
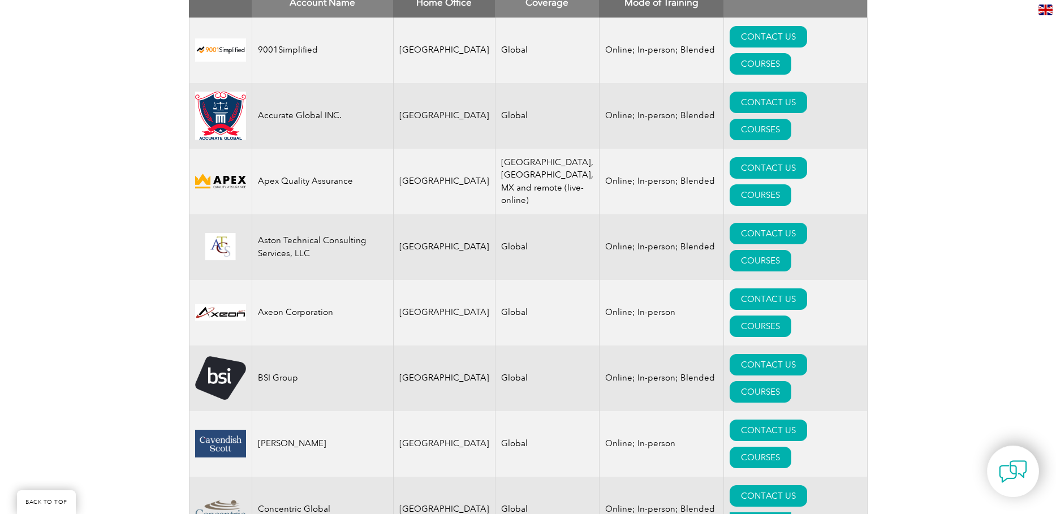
click at [791, 512] on link "COURSES" at bounding box center [761, 522] width 62 height 21
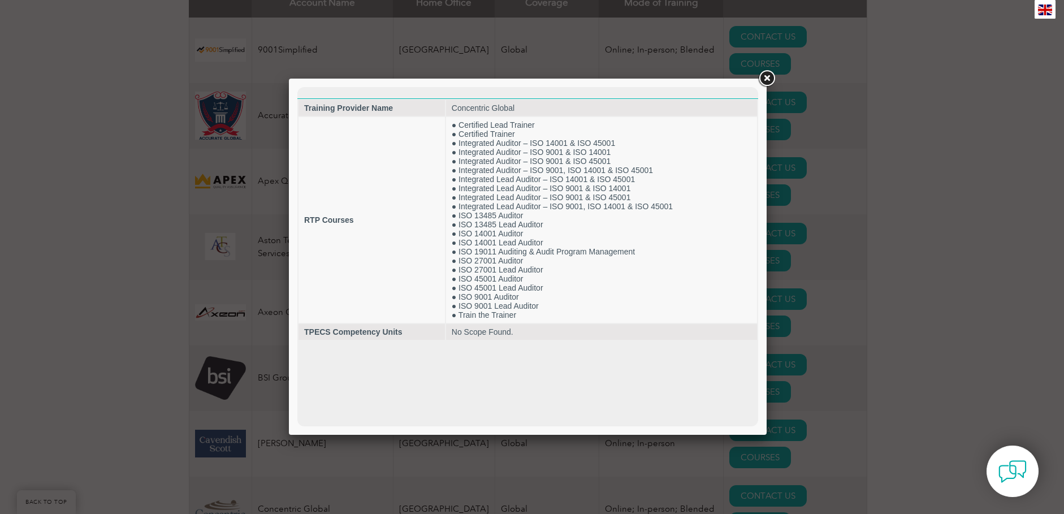
click at [770, 74] on link at bounding box center [767, 78] width 20 height 20
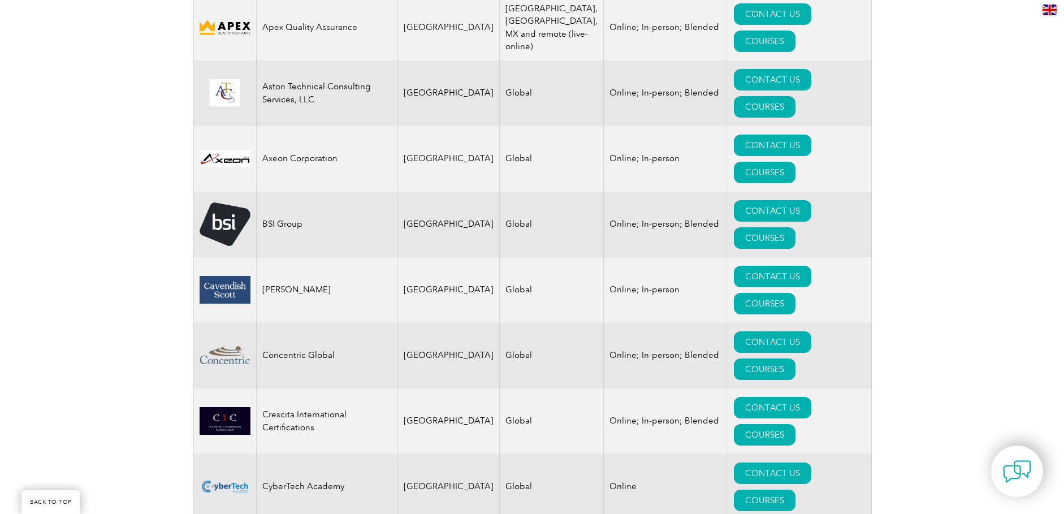
scroll to position [679, 0]
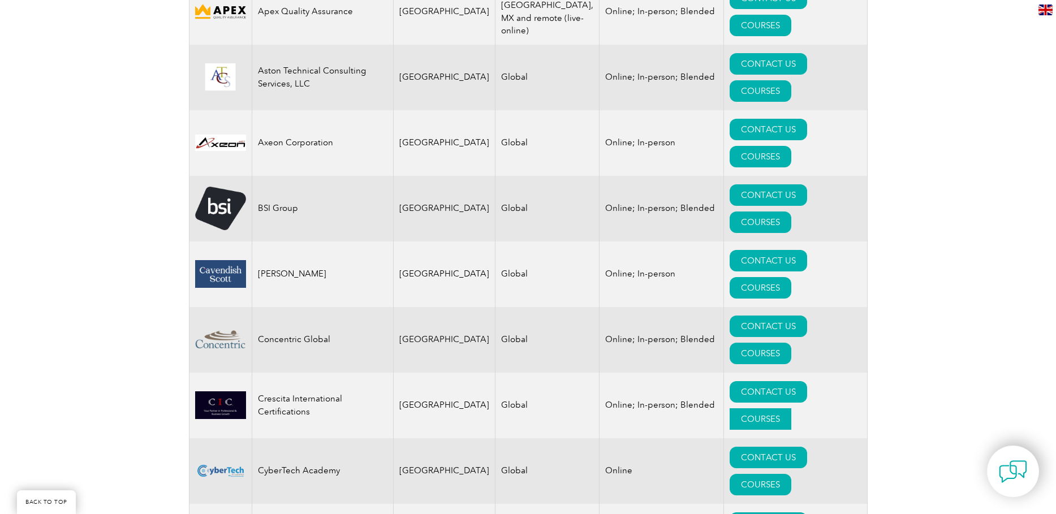
click at [791, 408] on link "COURSES" at bounding box center [761, 418] width 62 height 21
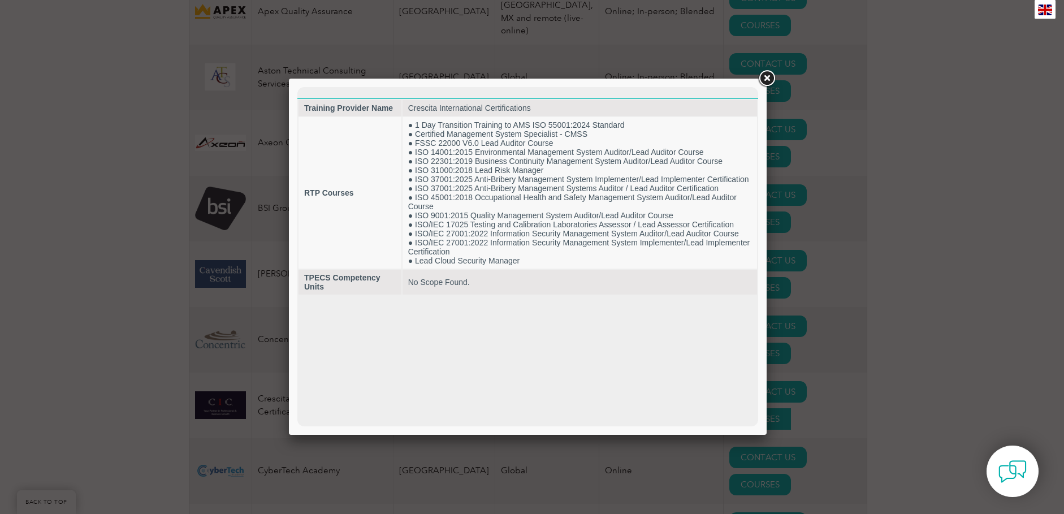
scroll to position [0, 0]
click at [763, 75] on link at bounding box center [767, 78] width 20 height 20
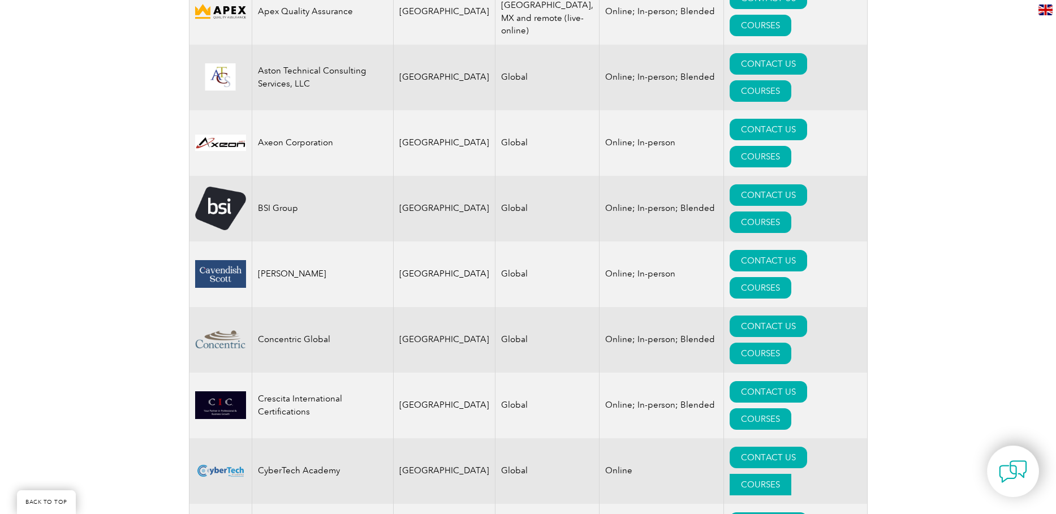
click at [791, 474] on link "COURSES" at bounding box center [761, 484] width 62 height 21
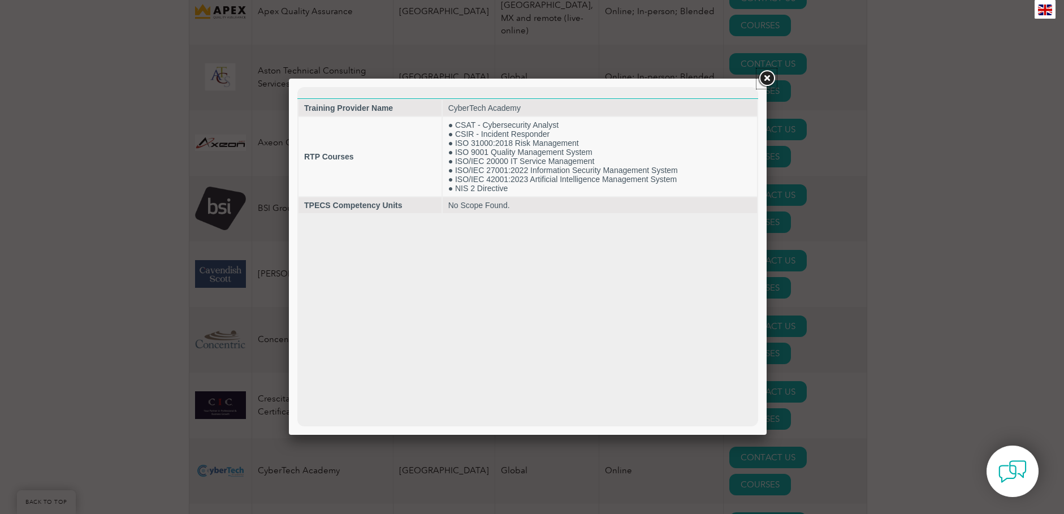
click at [769, 79] on link at bounding box center [767, 78] width 20 height 20
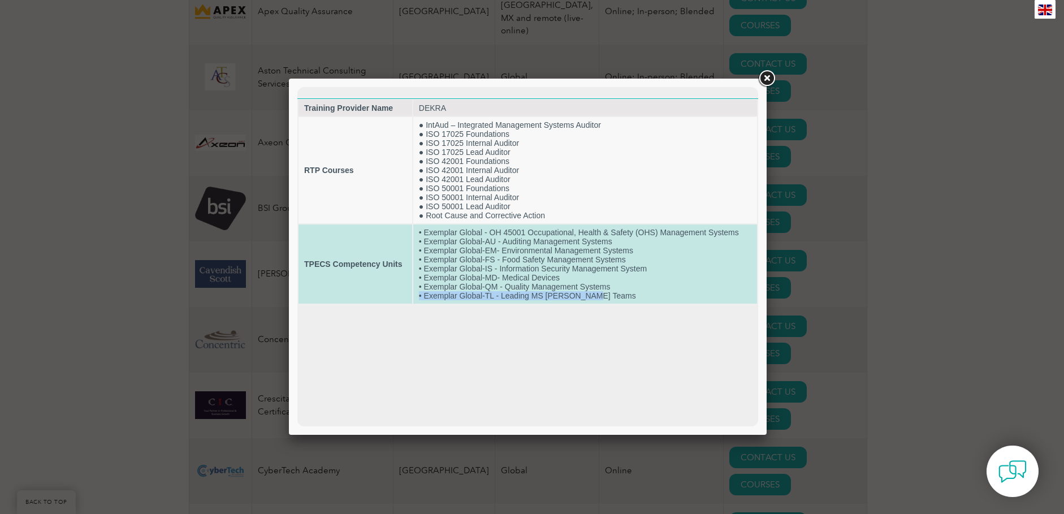
drag, startPoint x: 588, startPoint y: 295, endPoint x: 416, endPoint y: 297, distance: 171.4
click at [416, 297] on td "• Exemplar Global - OH 45001 Occupational, Health & Safety (OHS) Management Sys…" at bounding box center [585, 264] width 344 height 79
drag, startPoint x: 416, startPoint y: 297, endPoint x: 464, endPoint y: 293, distance: 47.7
copy td "• Exemplar Global-TL - Leading MS Audit Teams"
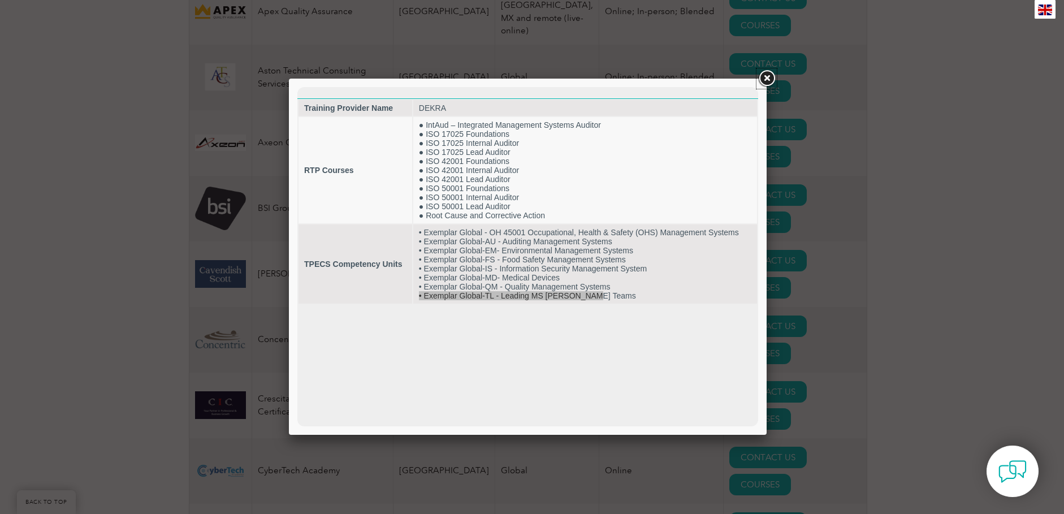
click at [768, 74] on link at bounding box center [767, 78] width 20 height 20
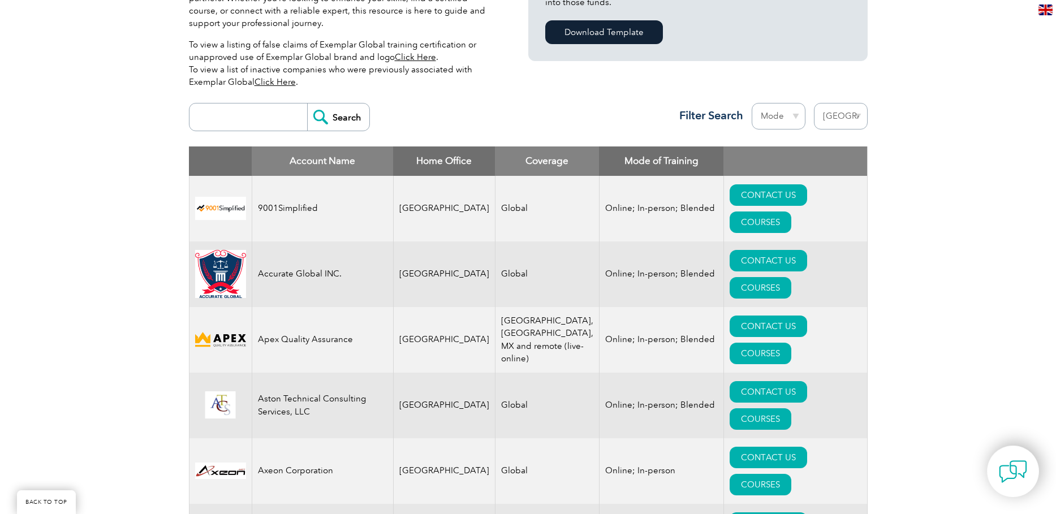
scroll to position [339, 0]
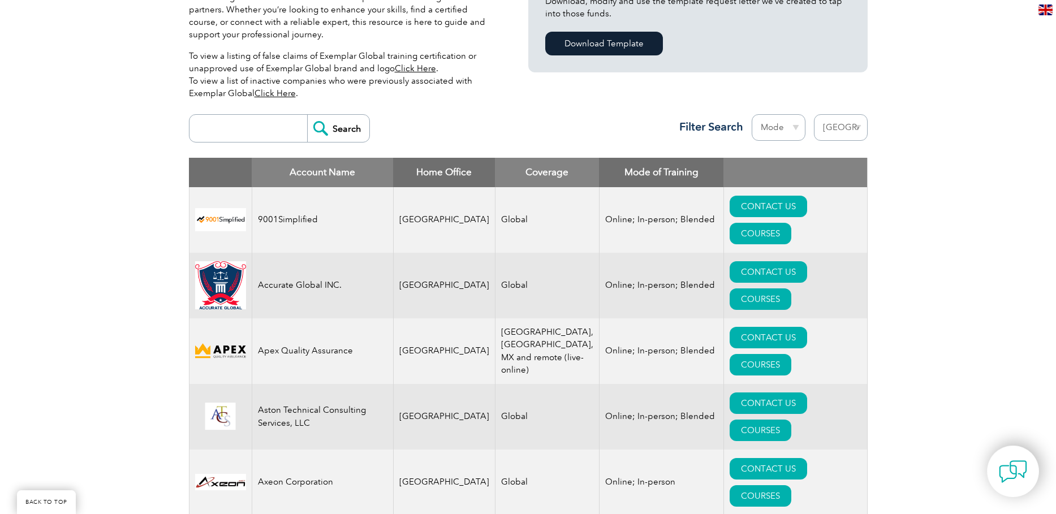
click at [223, 129] on input "search" at bounding box center [251, 128] width 112 height 27
paste input "• Exemplar Global-TL - Leading MS Audit Teams"
type input "Exemplar Global-TL - Leading MS [PERSON_NAME] Teams"
click at [347, 130] on input "Search" at bounding box center [338, 128] width 62 height 27
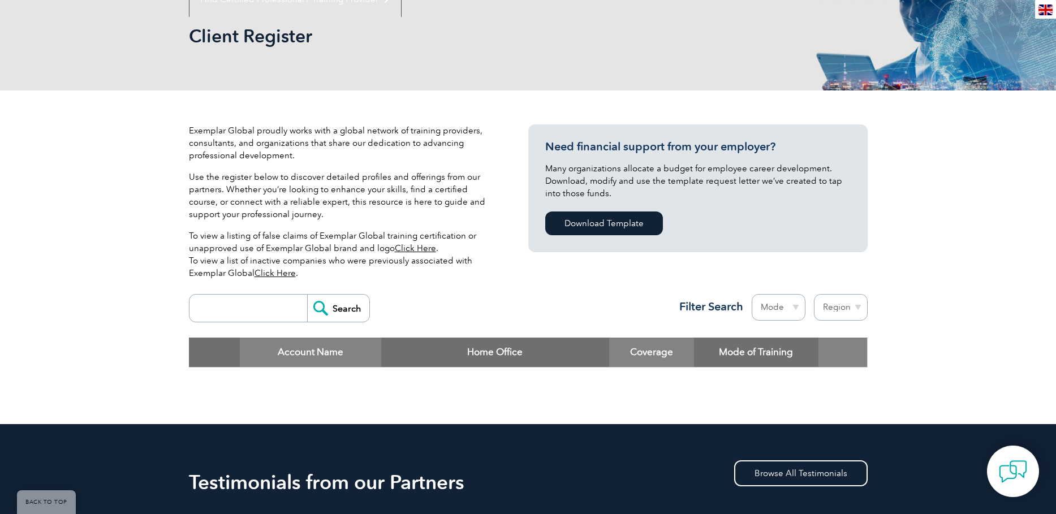
scroll to position [170, 0]
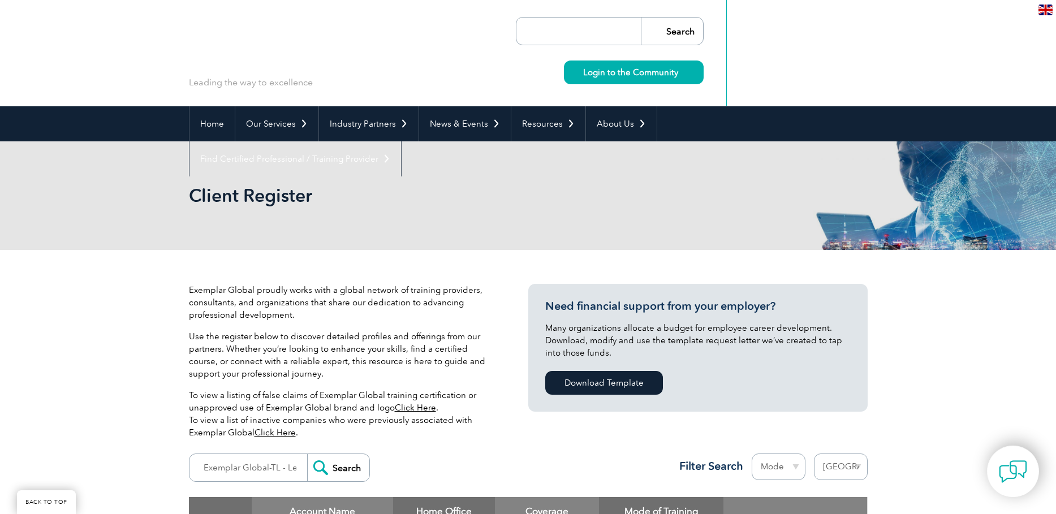
select select "[GEOGRAPHIC_DATA]"
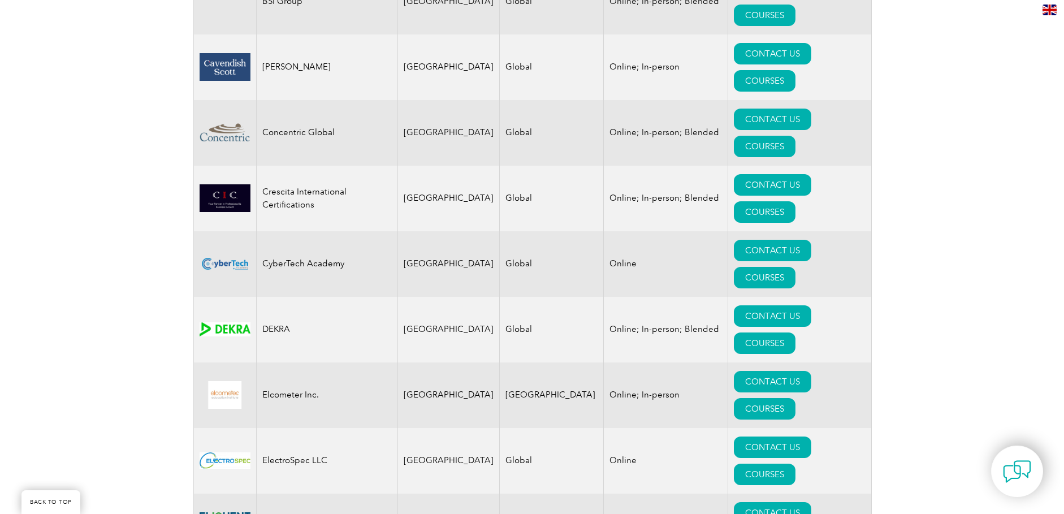
scroll to position [905, 0]
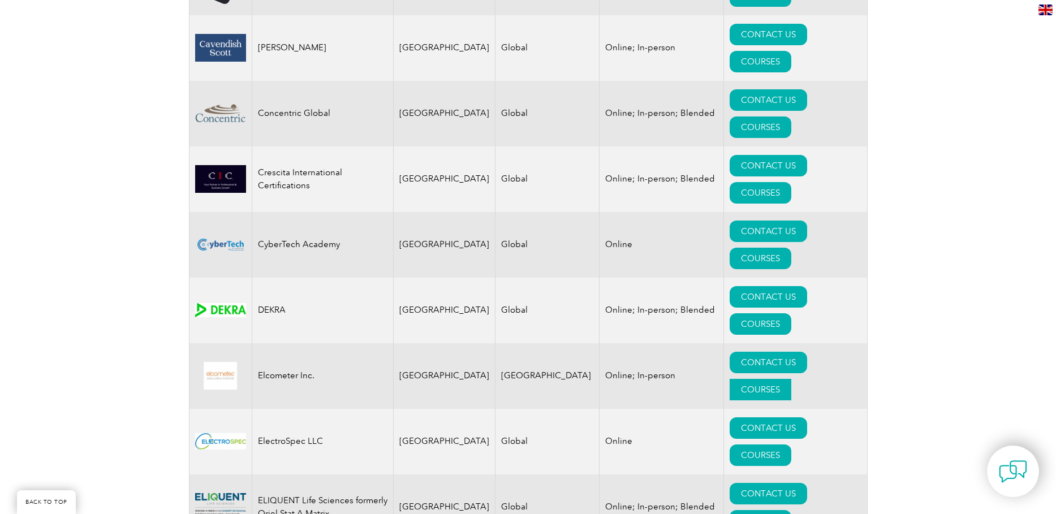
click at [791, 379] on link "COURSES" at bounding box center [761, 389] width 62 height 21
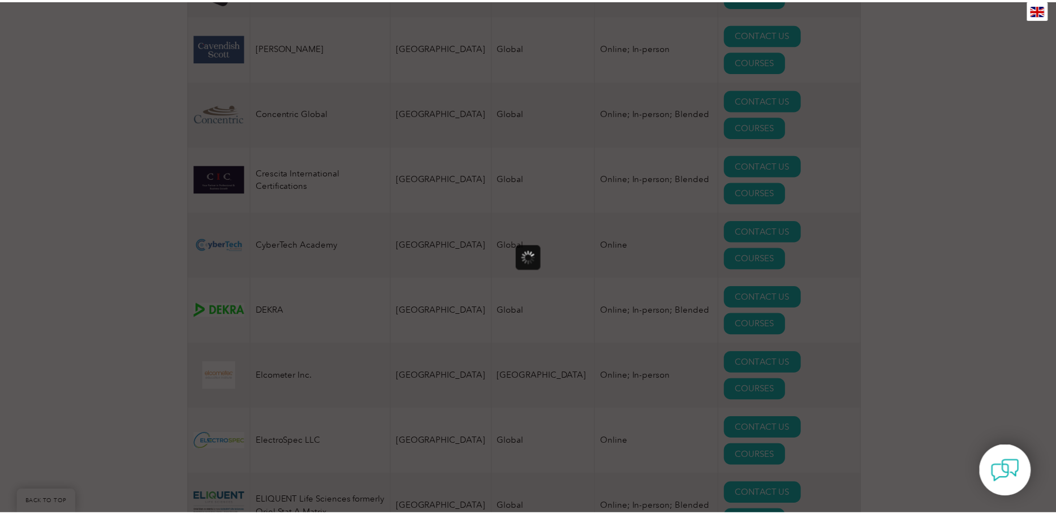
scroll to position [0, 0]
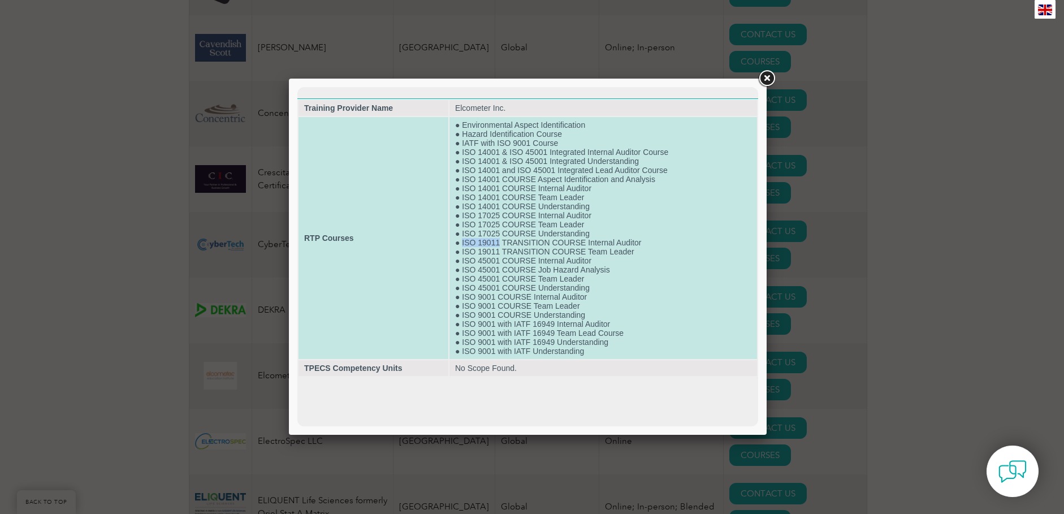
drag, startPoint x: 499, startPoint y: 244, endPoint x: 461, endPoint y: 245, distance: 37.9
click at [461, 245] on td "● Environmental Aspect Identification ● Hazard Identification Course ● IATF wit…" at bounding box center [604, 238] width 308 height 242
drag, startPoint x: 461, startPoint y: 245, endPoint x: 481, endPoint y: 244, distance: 19.3
copy td "ISO 19011"
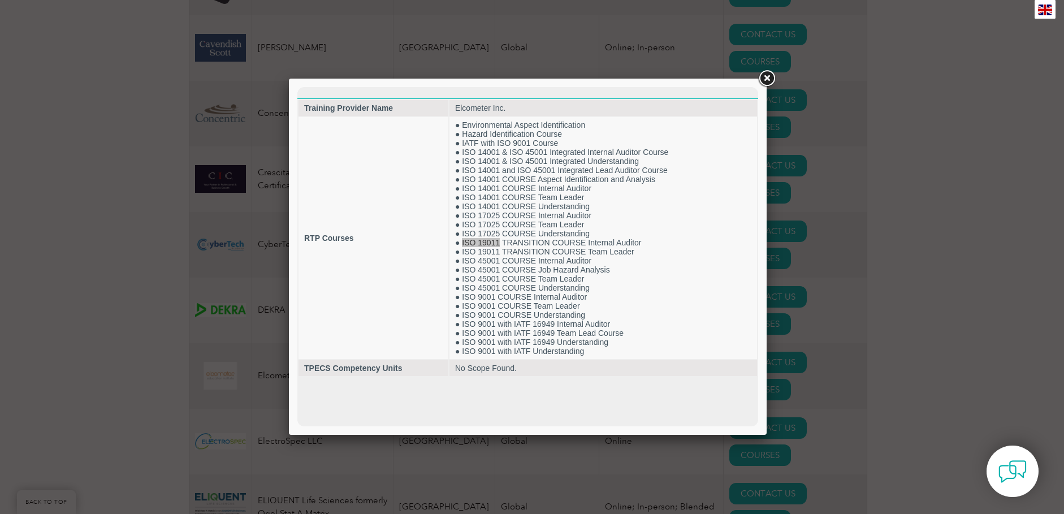
click at [954, 172] on div at bounding box center [532, 257] width 1064 height 514
